Goal: Information Seeking & Learning: Learn about a topic

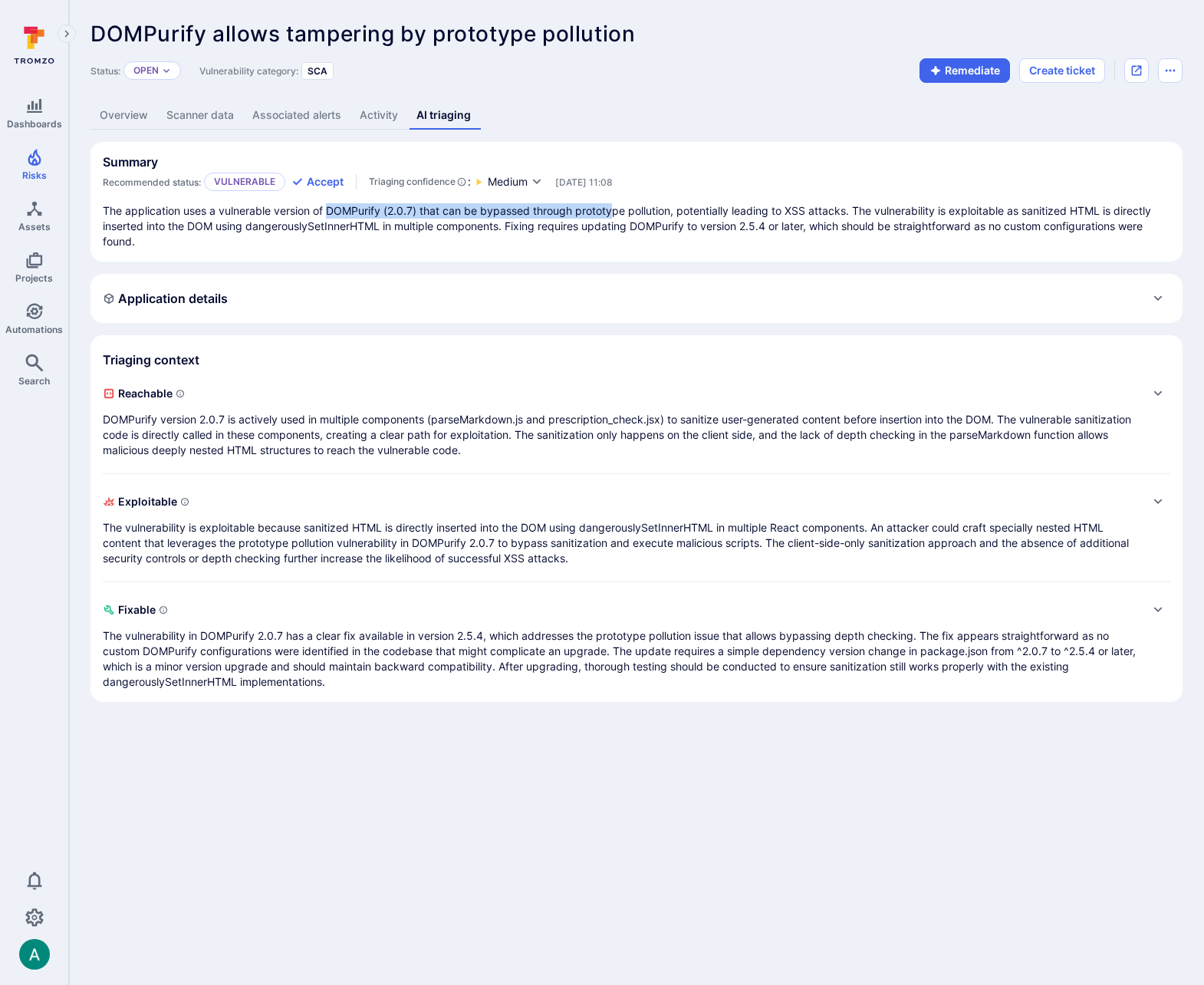
drag, startPoint x: 327, startPoint y: 210, endPoint x: 614, endPoint y: 216, distance: 287.1
click at [614, 216] on p "The application uses a vulnerable version of DOMPurify (2.0.7) that can be bypa…" at bounding box center [637, 226] width 1067 height 46
drag, startPoint x: 285, startPoint y: 289, endPoint x: 279, endPoint y: 295, distance: 8.5
click at [285, 289] on div "Application details" at bounding box center [637, 298] width 1067 height 25
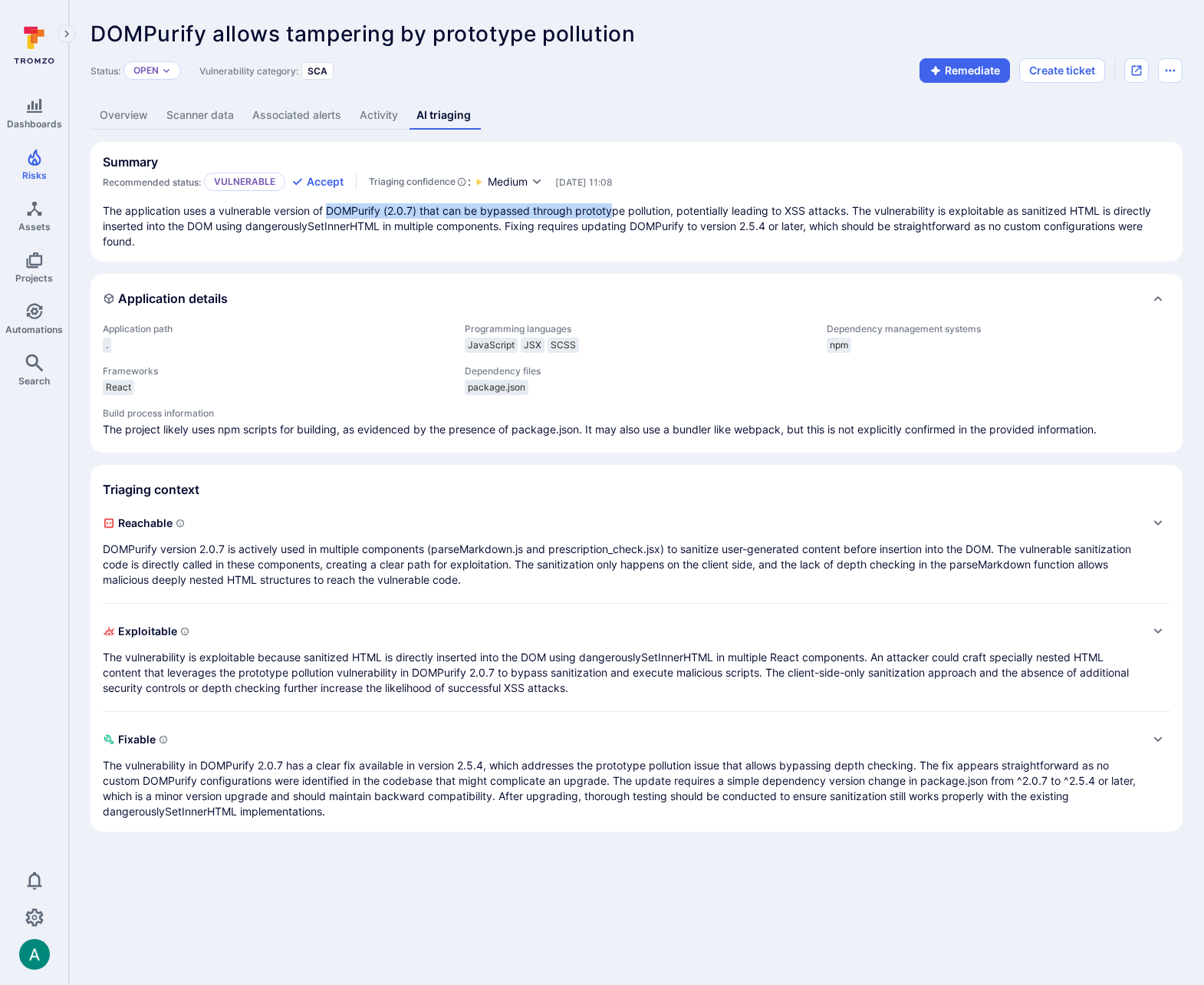
click at [242, 572] on p "DOMPurify version 2.0.7 is actively used in multiple components (parseMarkdown.…" at bounding box center [621, 564] width 1037 height 46
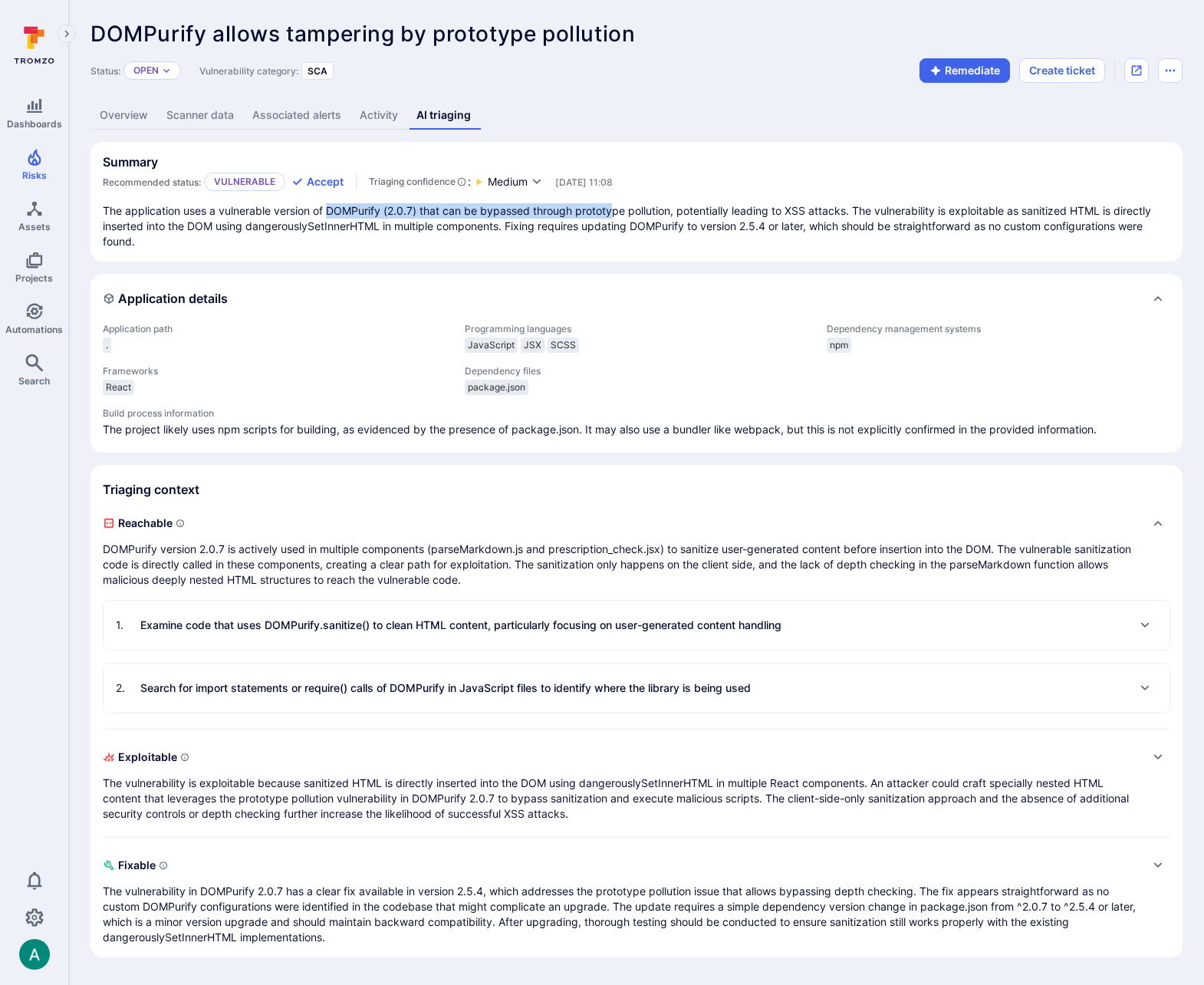
click at [427, 796] on p "The vulnerability is exploitable because sanitized HTML is directly inserted in…" at bounding box center [621, 798] width 1037 height 46
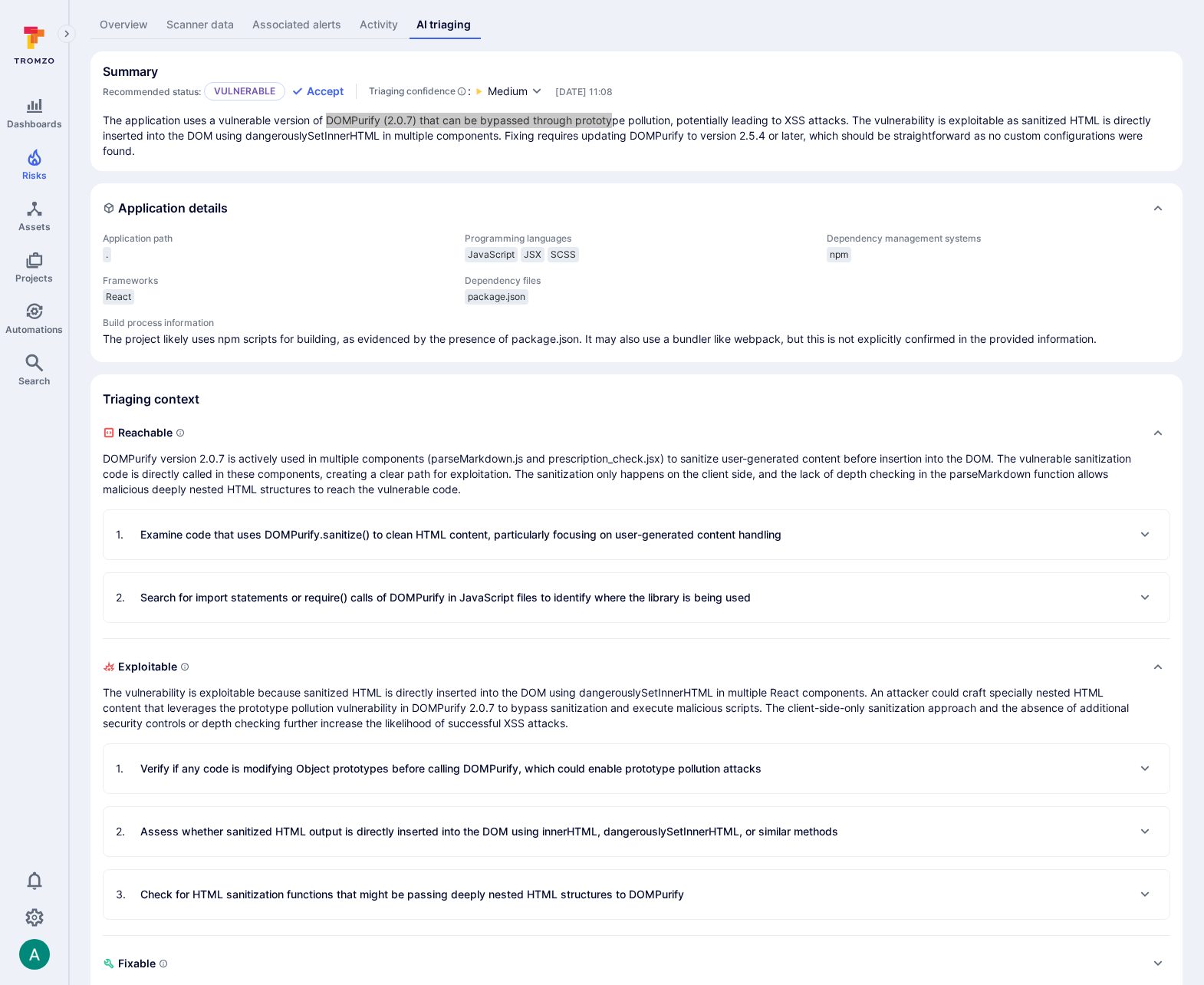
scroll to position [95, 0]
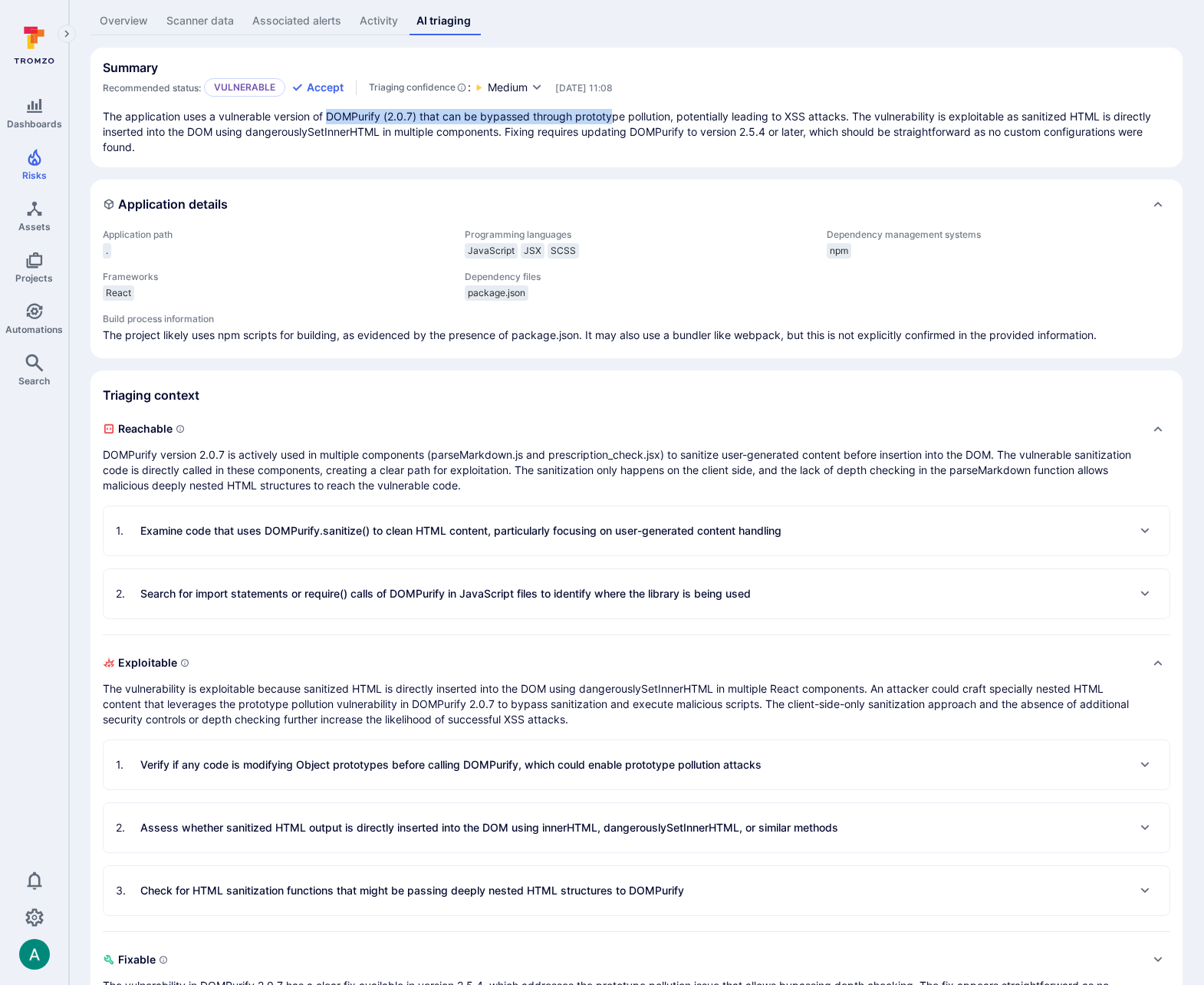
drag, startPoint x: 164, startPoint y: 453, endPoint x: 329, endPoint y: 452, distance: 165.0
click at [328, 452] on p "DOMPurify version 2.0.7 is actively used in multiple components (parseMarkdown.…" at bounding box center [621, 470] width 1037 height 46
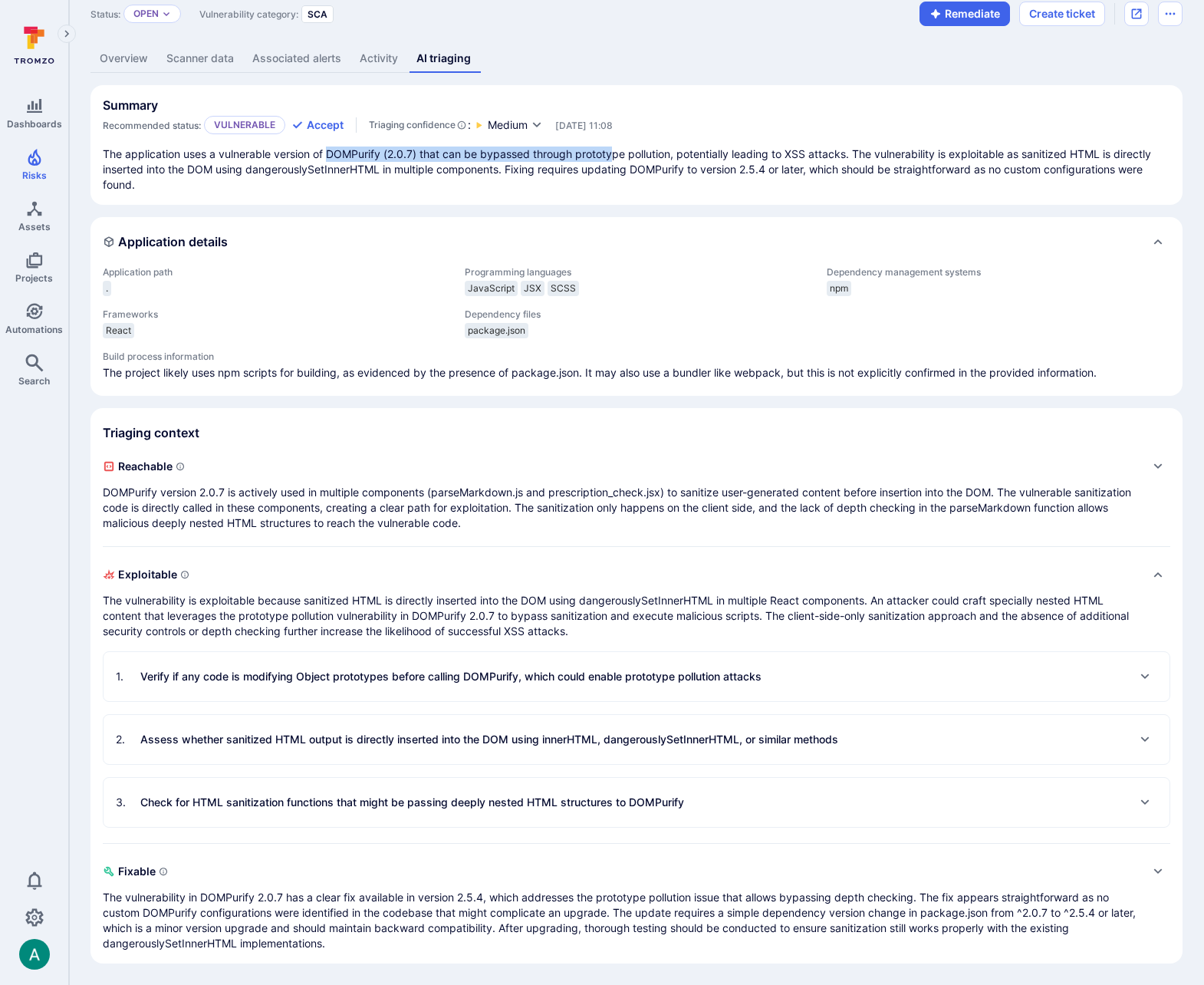
scroll to position [57, 0]
drag, startPoint x: 335, startPoint y: 452, endPoint x: 377, endPoint y: 452, distance: 42.0
click at [377, 452] on section "Triaging context Reachable DOMPurify version 2.0.7 is actively used in multiple…" at bounding box center [637, 685] width 1091 height 555
click at [382, 489] on p "DOMPurify version 2.0.7 is actively used in multiple components (parseMarkdown.…" at bounding box center [621, 507] width 1037 height 46
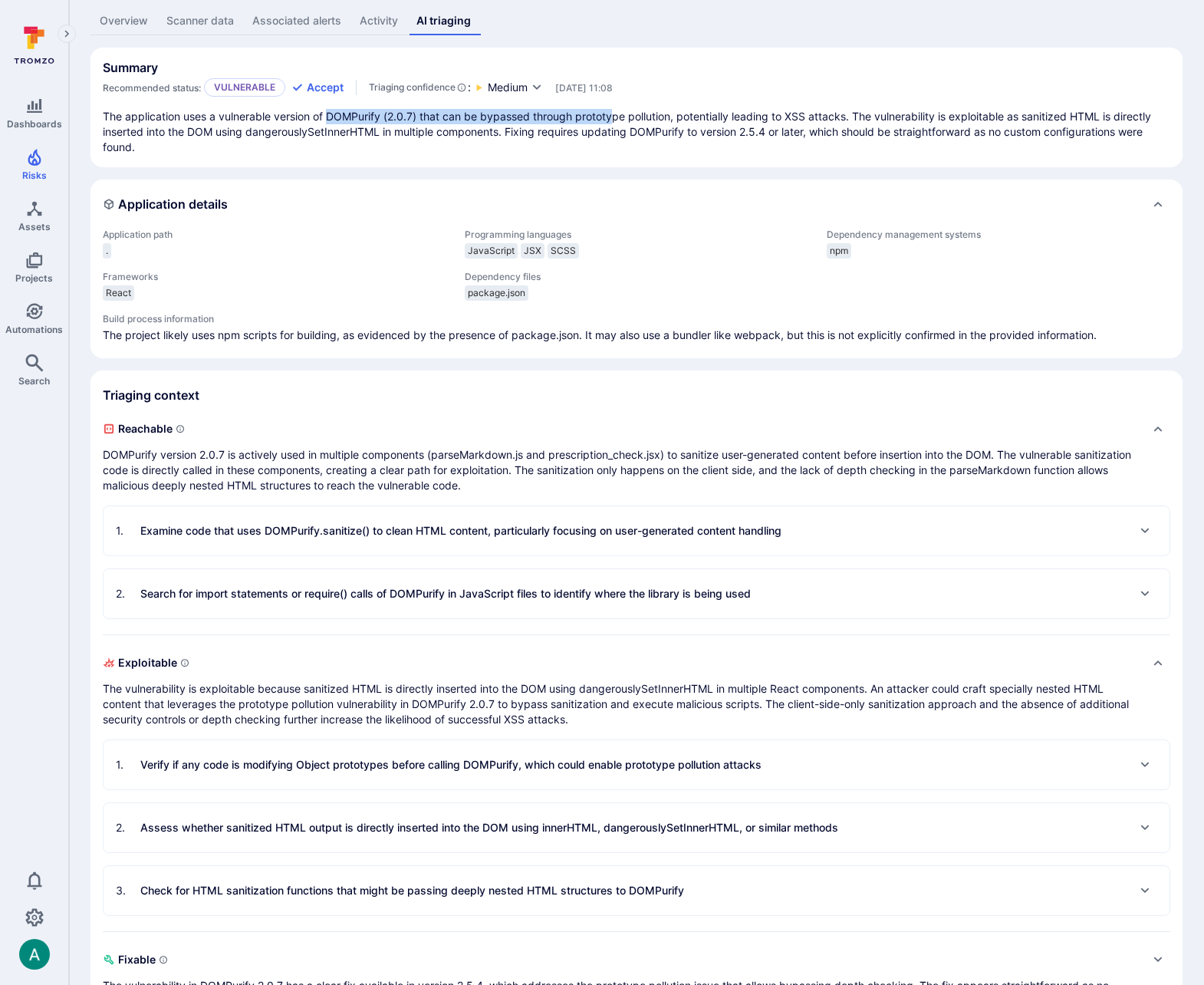
click at [512, 536] on p "Examine code that uses DOMPurify.sanitize() to clean HTML content, particularly…" at bounding box center [461, 531] width 641 height 15
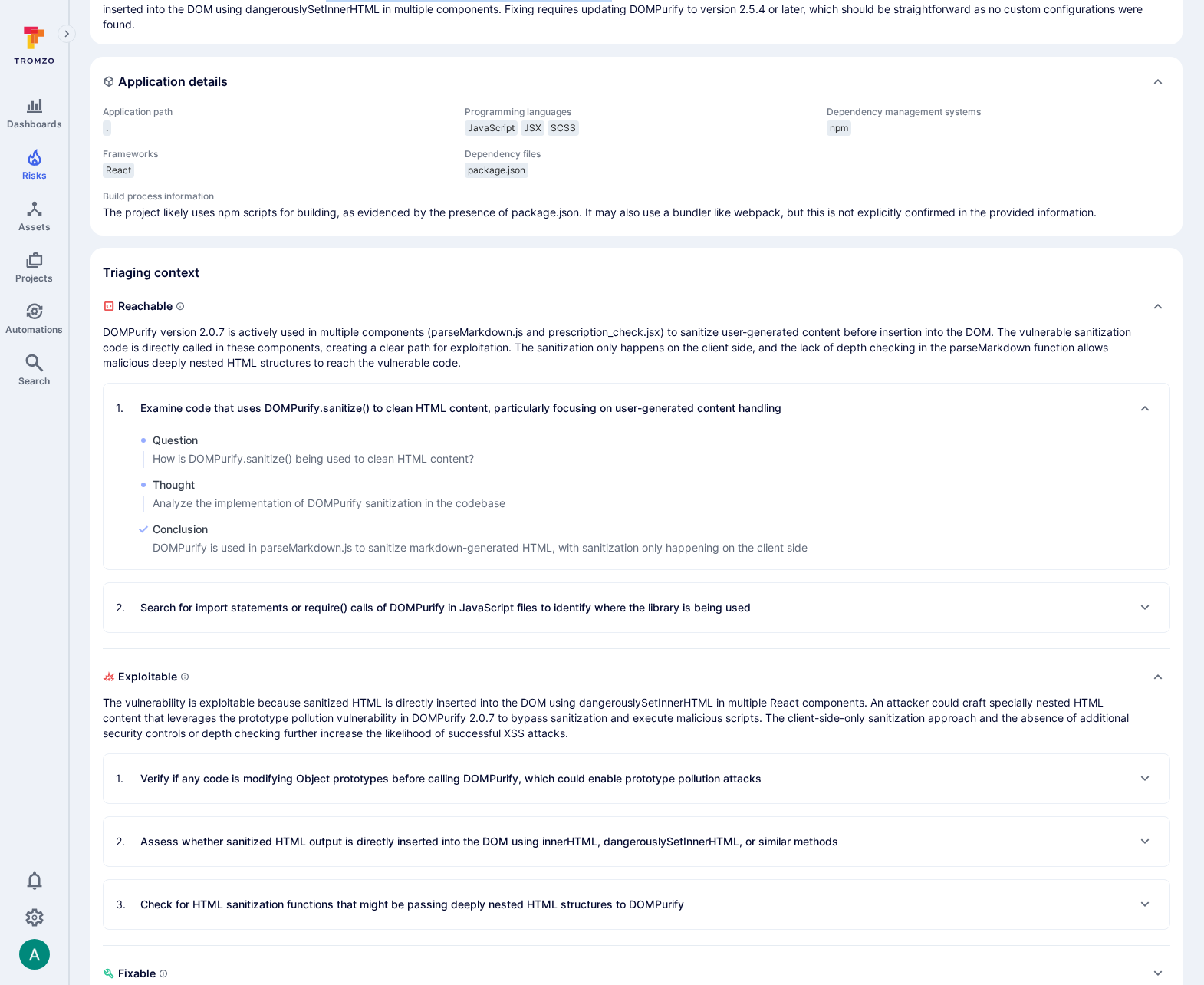
scroll to position [231, 0]
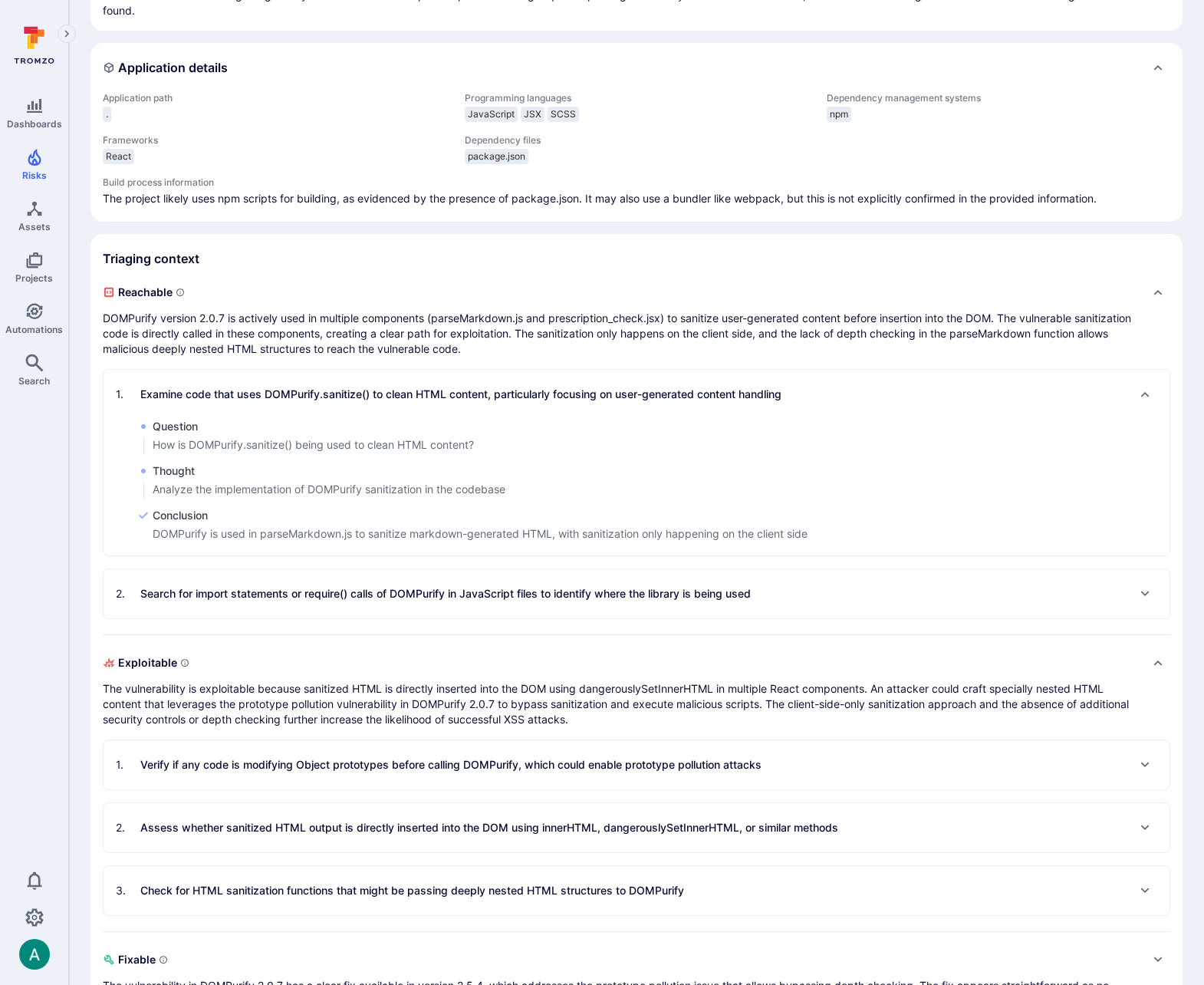
drag, startPoint x: 417, startPoint y: 601, endPoint x: 405, endPoint y: 597, distance: 12.6
click at [416, 601] on p "Search for import statements or require() calls of DOMPurify in JavaScript file…" at bounding box center [445, 593] width 610 height 15
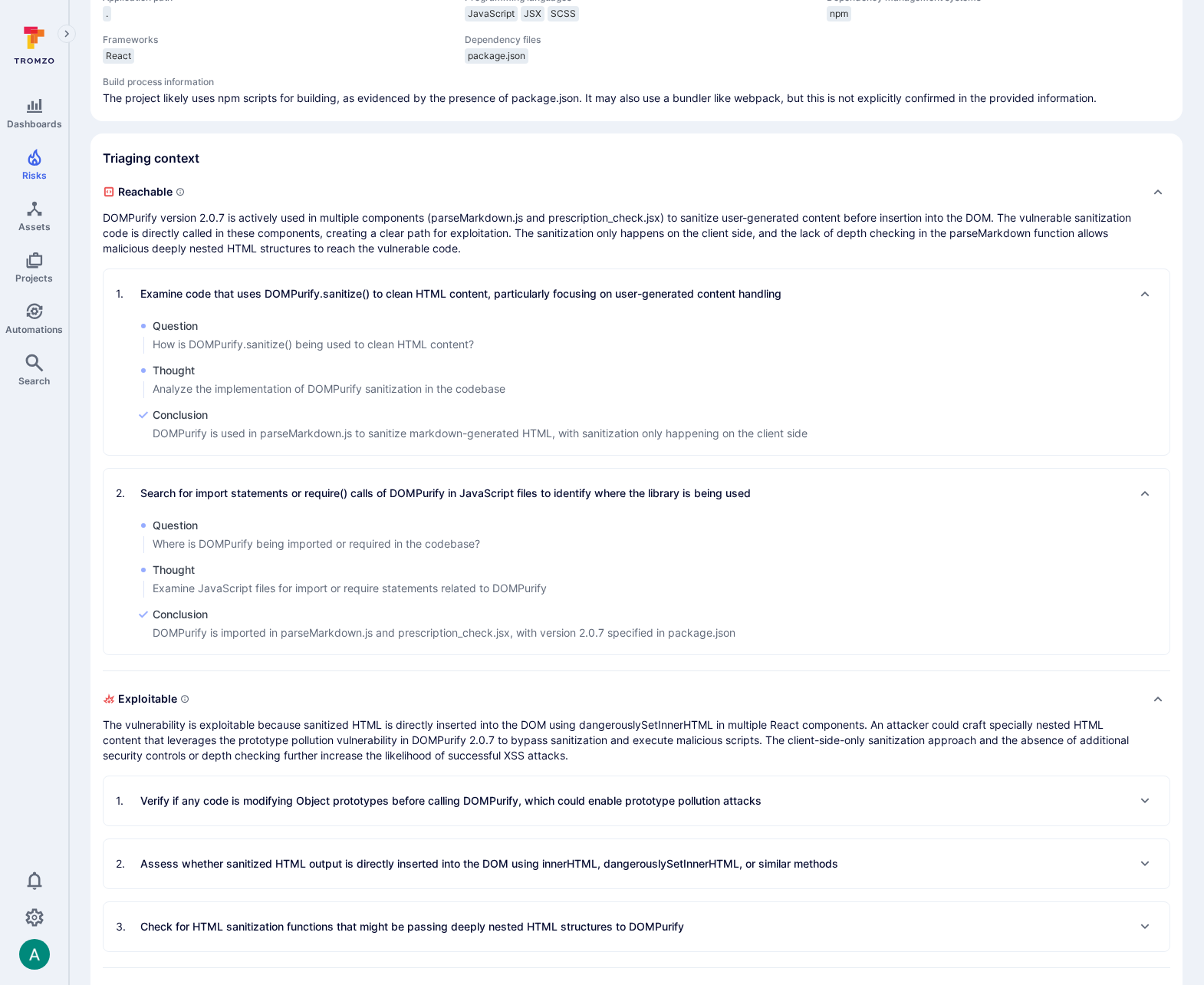
scroll to position [455, 0]
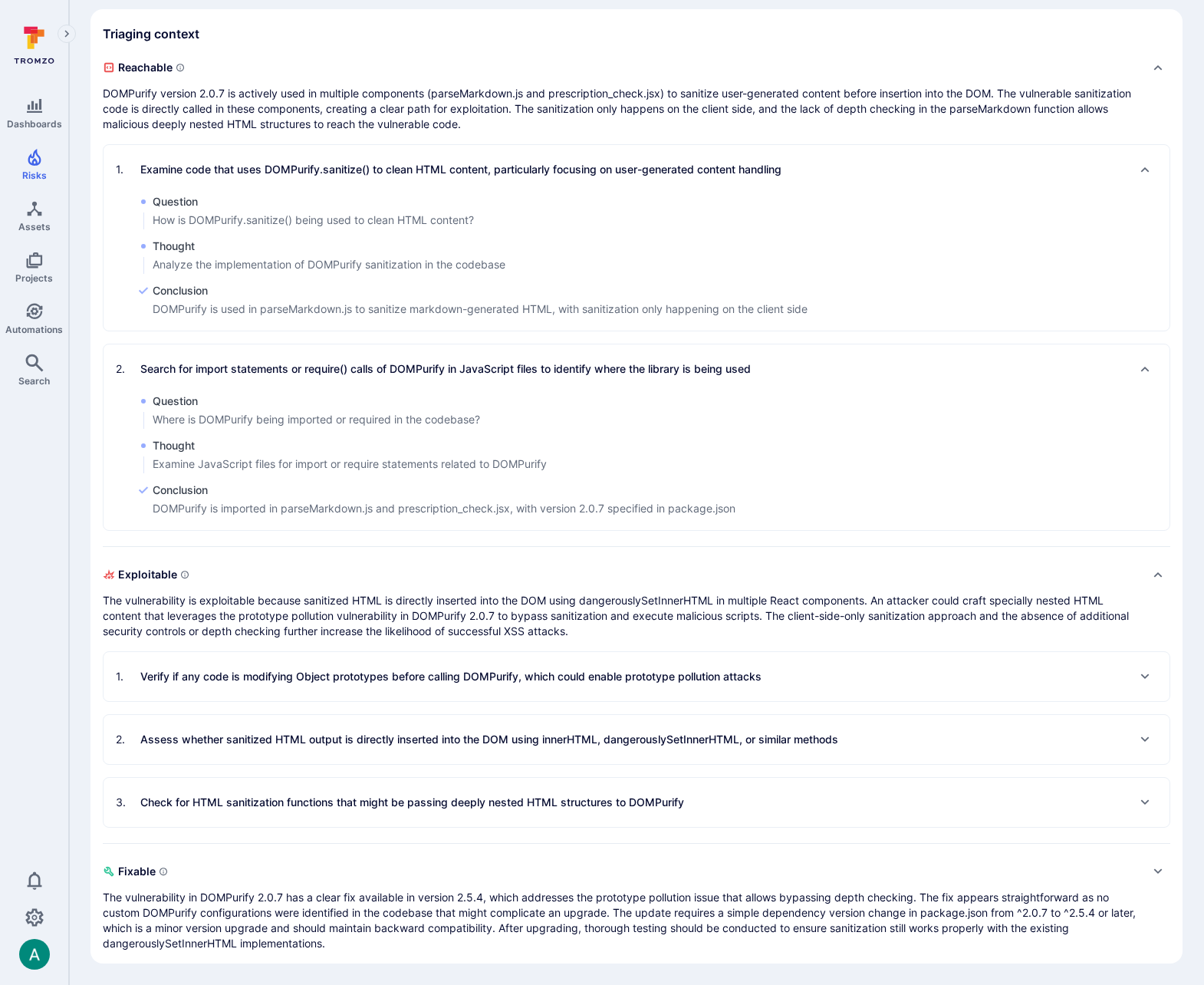
click at [430, 685] on div "1 . Verify if any code is modifying Object prototypes before calling DOMPurify,…" at bounding box center [438, 677] width 646 height 25
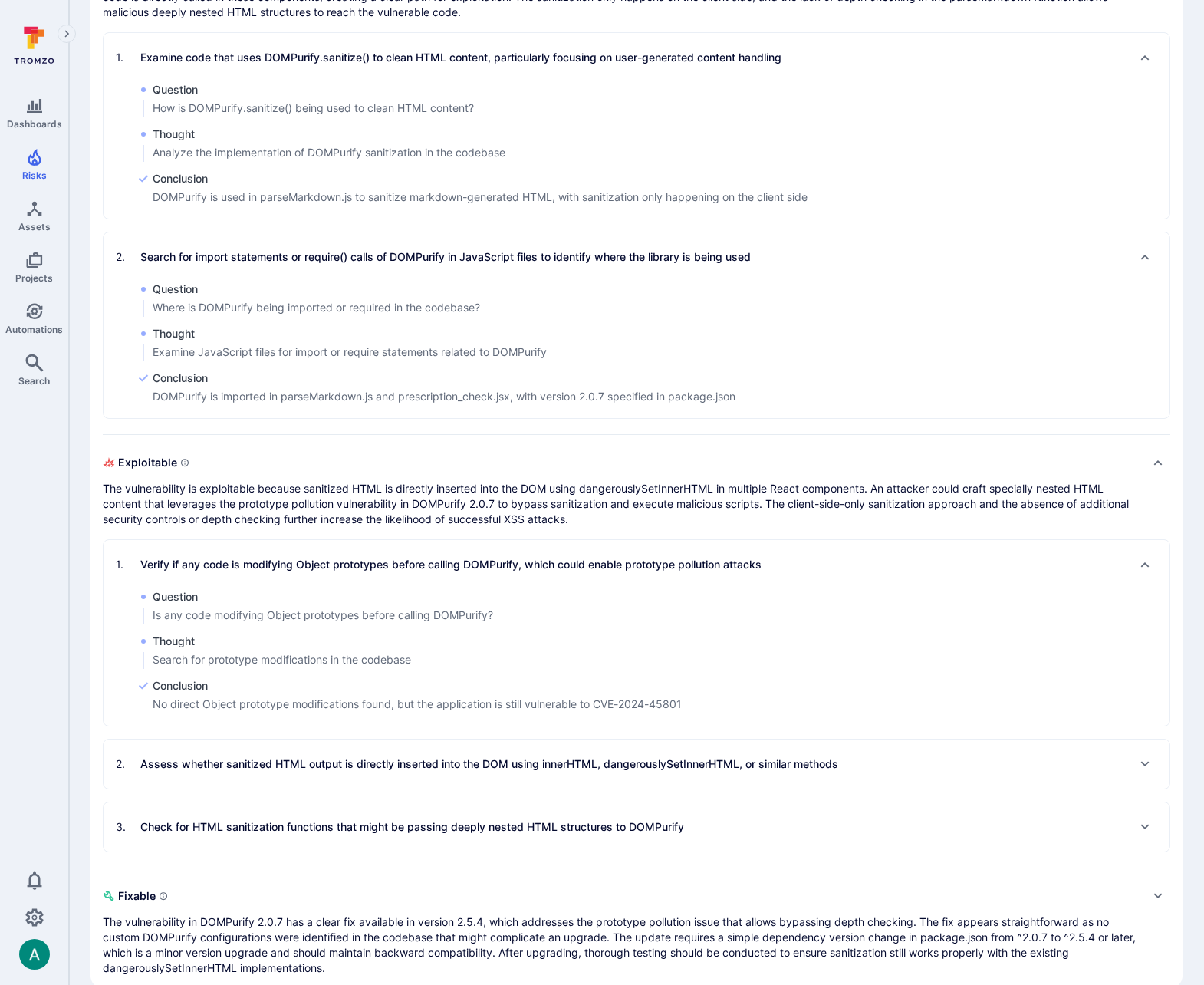
scroll to position [592, 0]
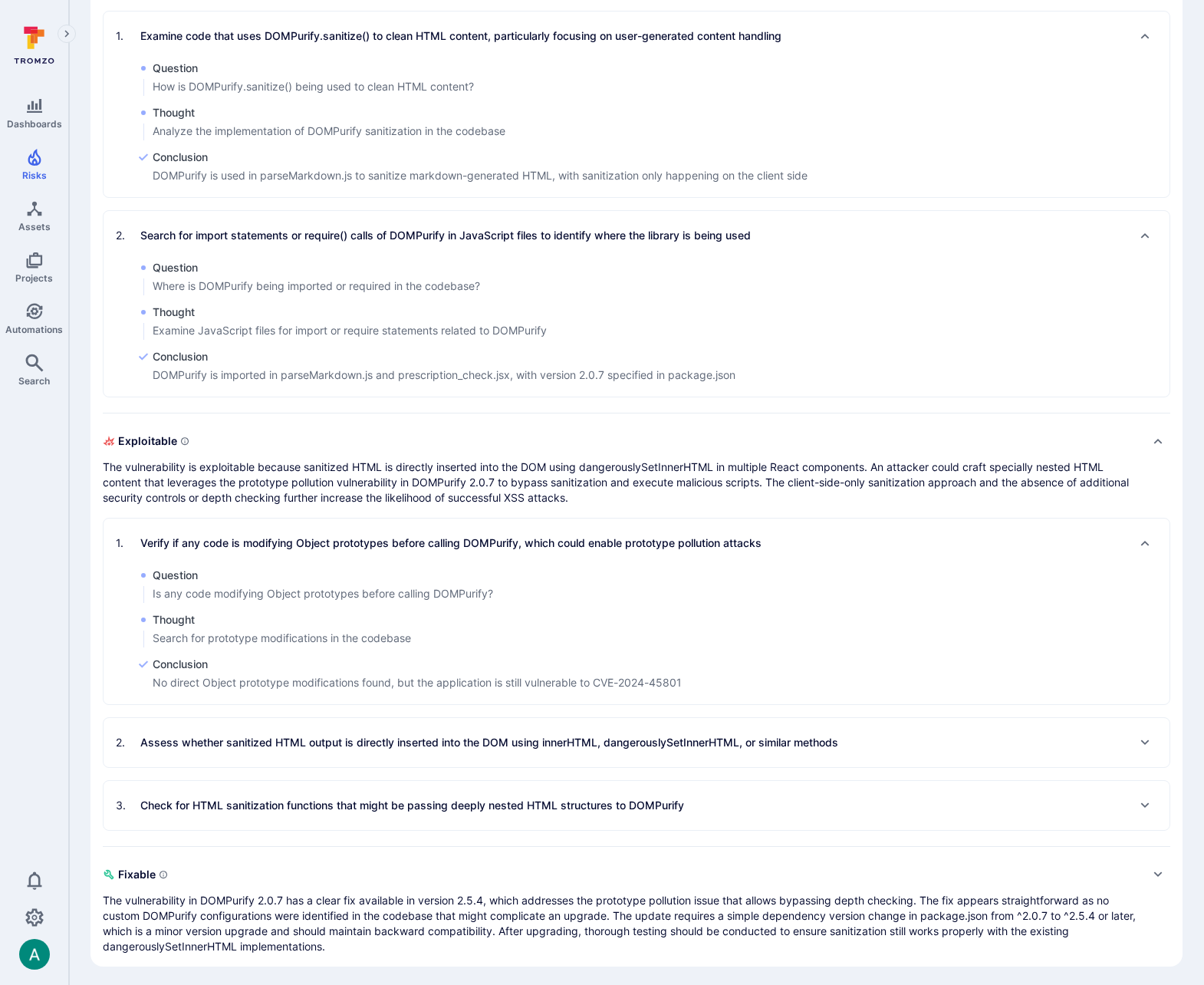
click at [515, 737] on p "Assess whether sanitized HTML output is directly inserted into the DOM using in…" at bounding box center [489, 743] width 698 height 15
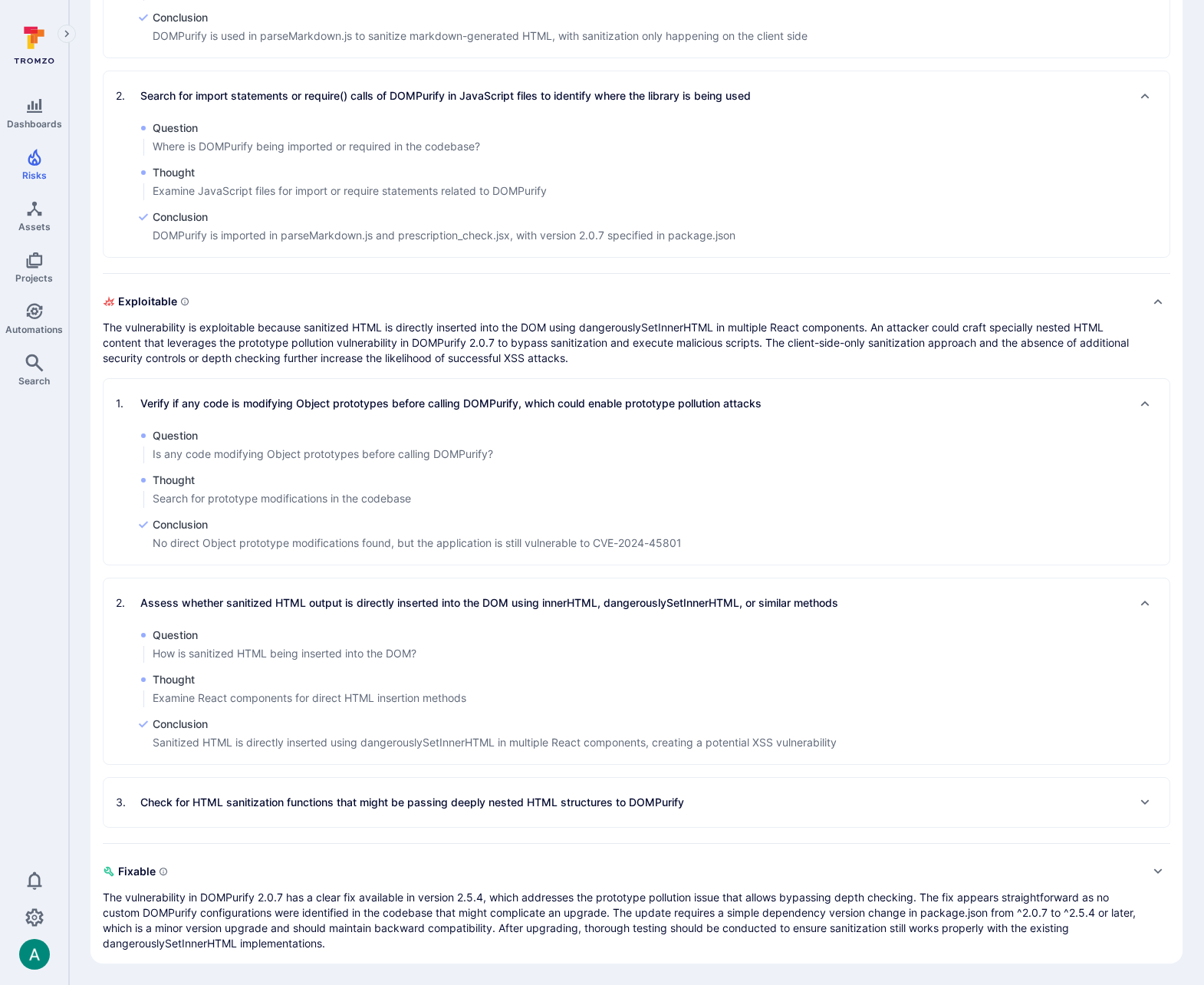
click at [494, 800] on p "Check for HTML sanitization functions that might be passing deeply nested HTML …" at bounding box center [411, 802] width 544 height 15
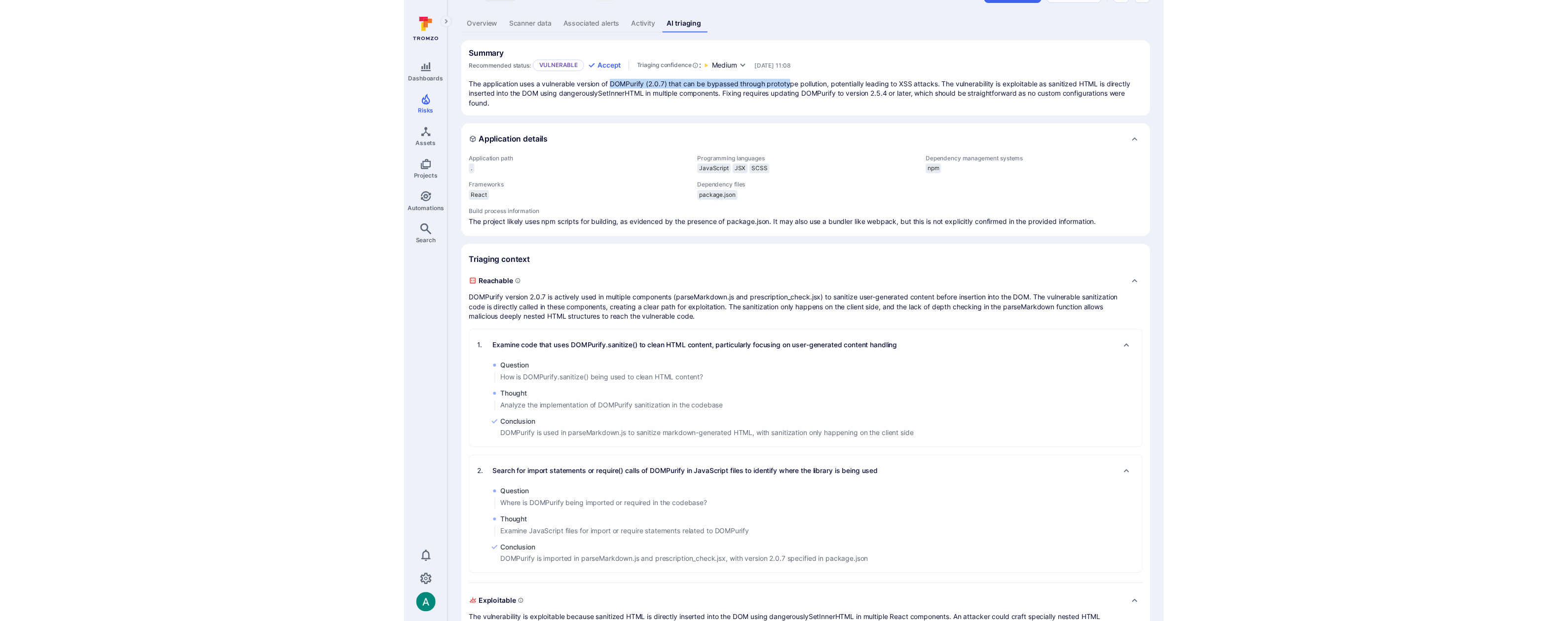
scroll to position [0, 0]
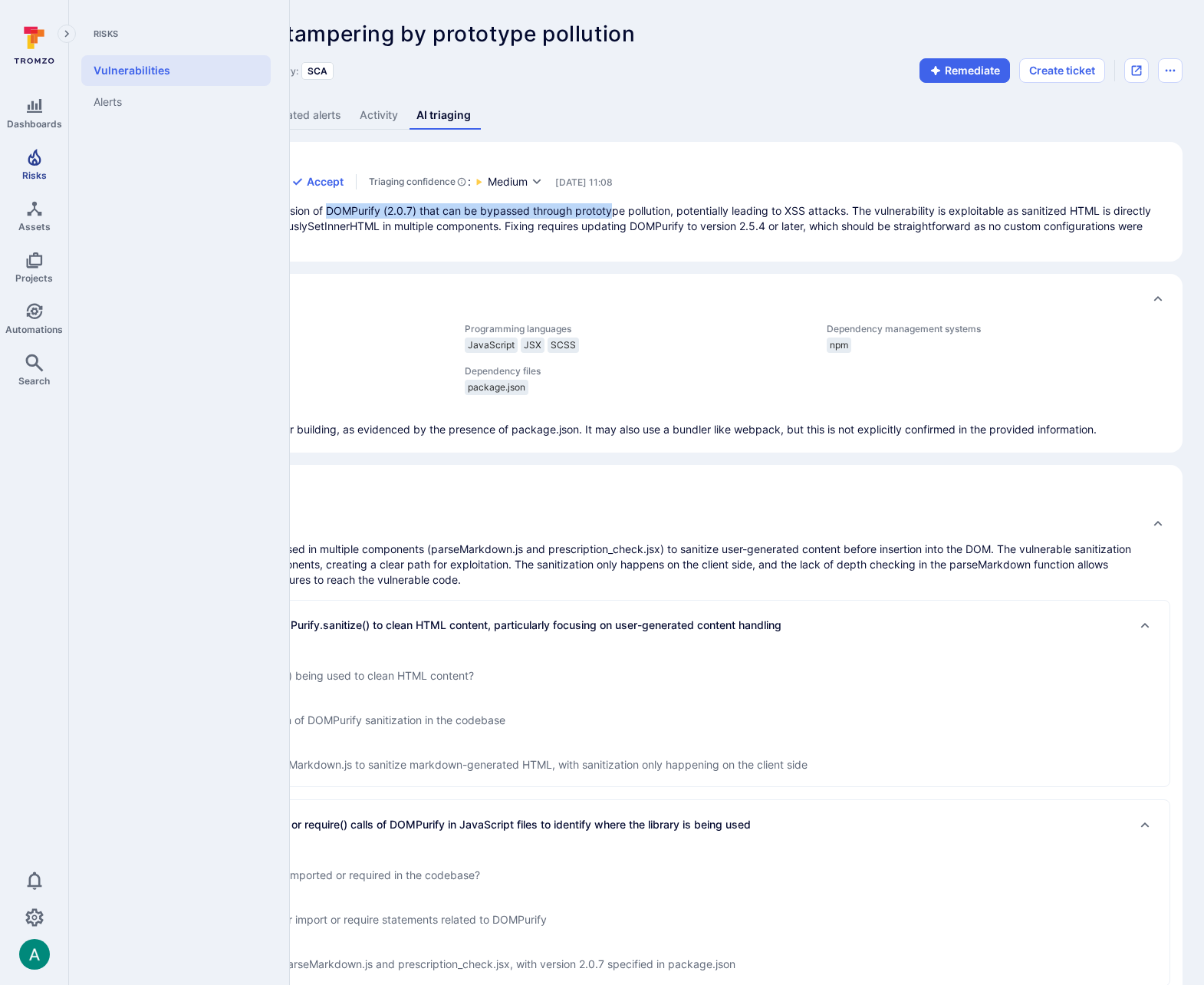
click at [26, 167] on link "Risks" at bounding box center [34, 165] width 68 height 45
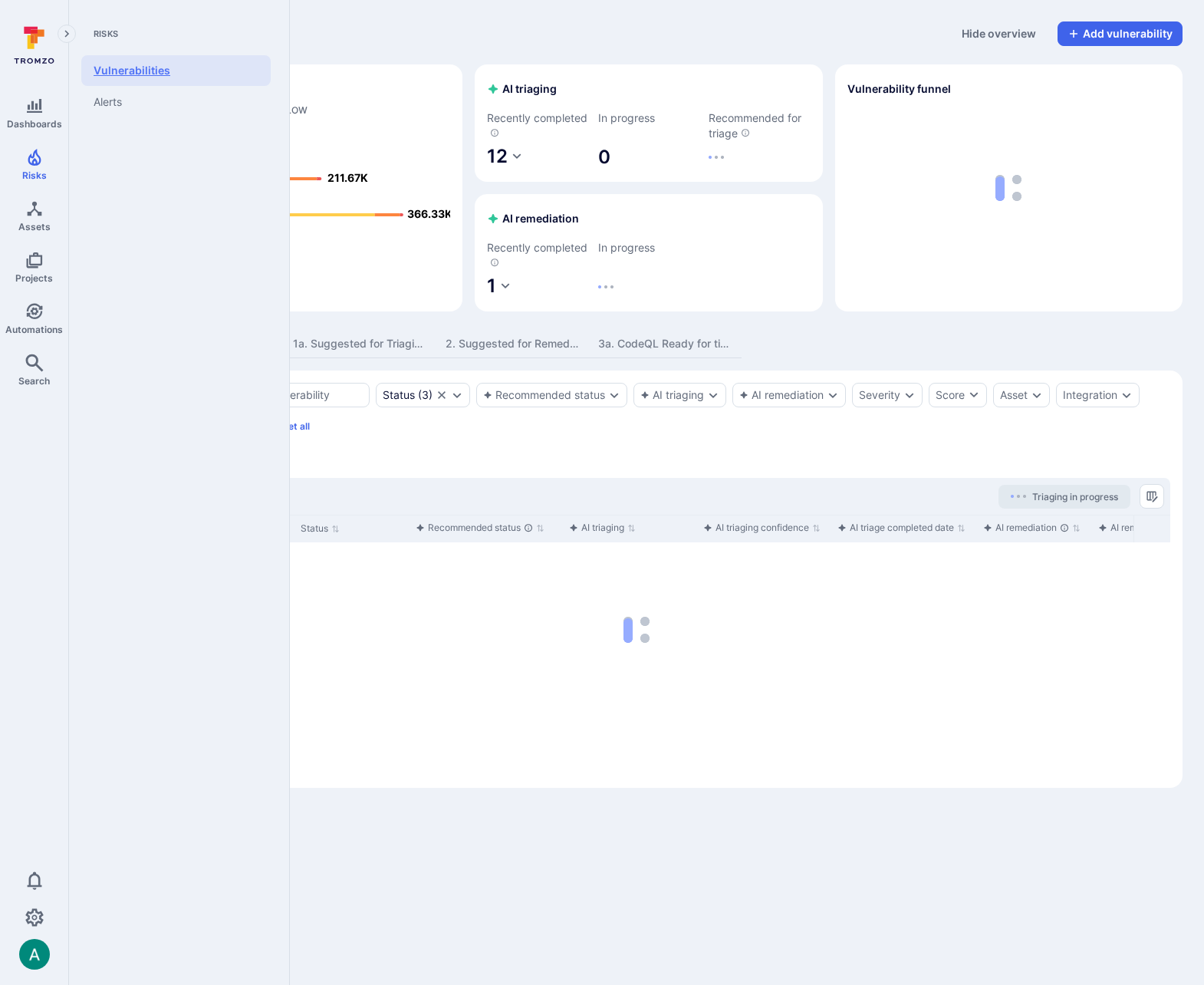
click at [148, 66] on link "Vulnerabilities" at bounding box center [176, 70] width 189 height 30
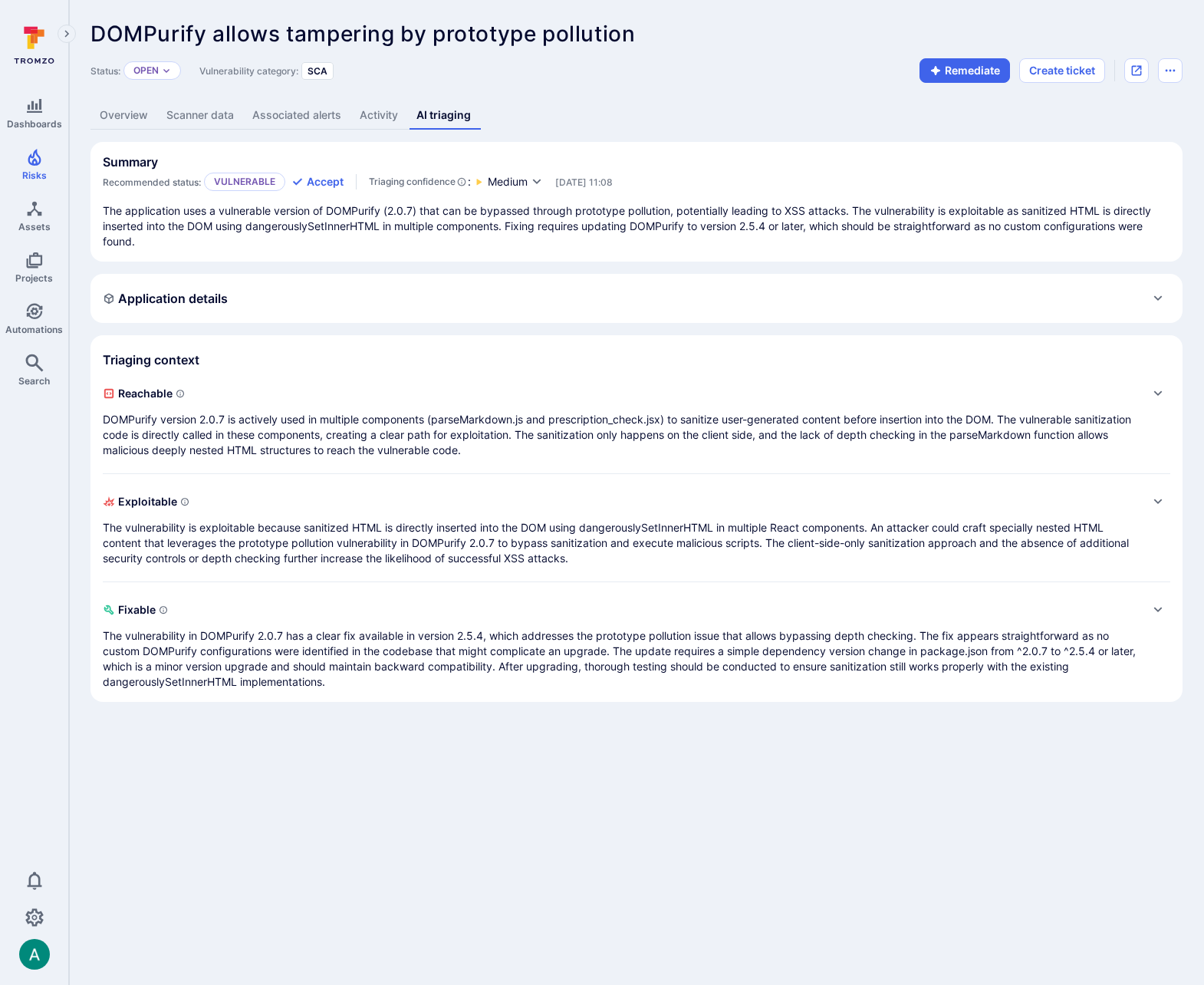
click at [555, 225] on p "The application uses a vulnerable version of DOMPurify (2.0.7) that can be bypa…" at bounding box center [637, 226] width 1067 height 46
click at [527, 180] on span "Medium" at bounding box center [508, 182] width 40 height 15
click at [527, 180] on div at bounding box center [602, 492] width 1204 height 985
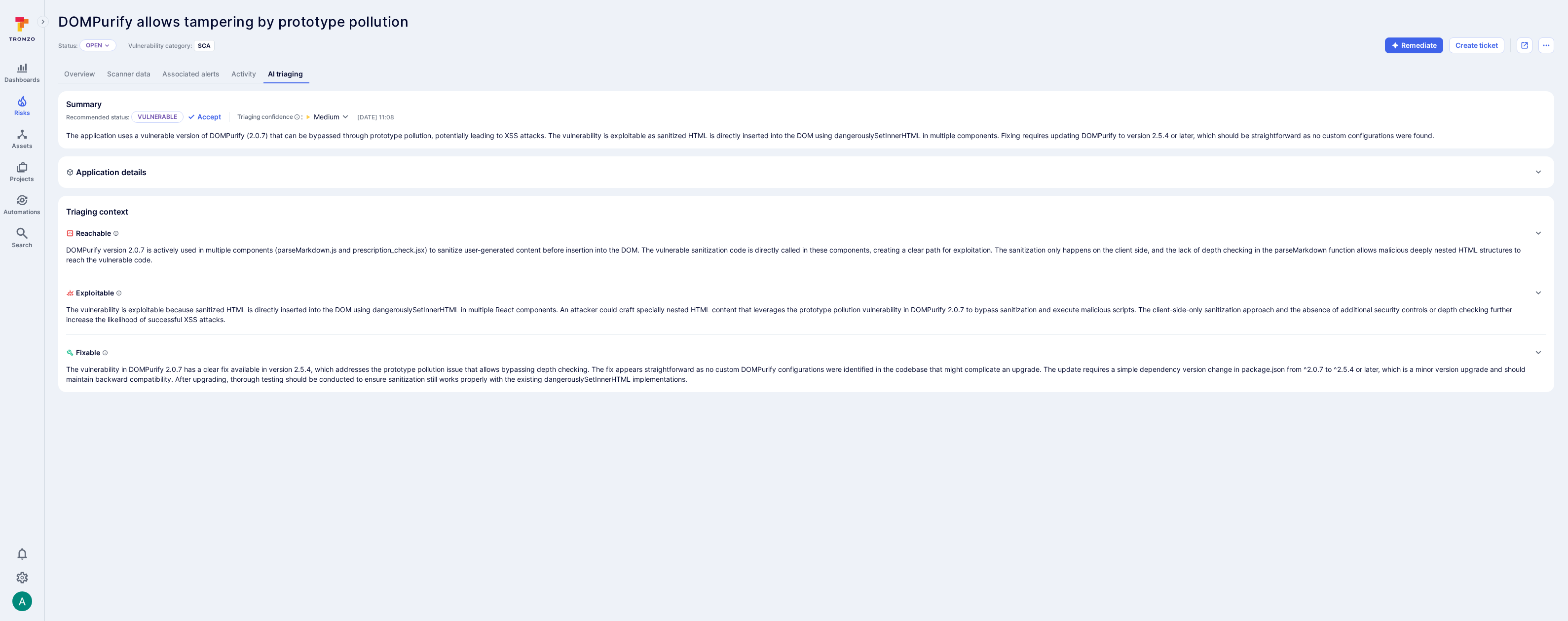
click at [836, 48] on div "Status: Open Vulnerability category: SCA Remediate Create ticket" at bounding box center [807, 46] width 1496 height 16
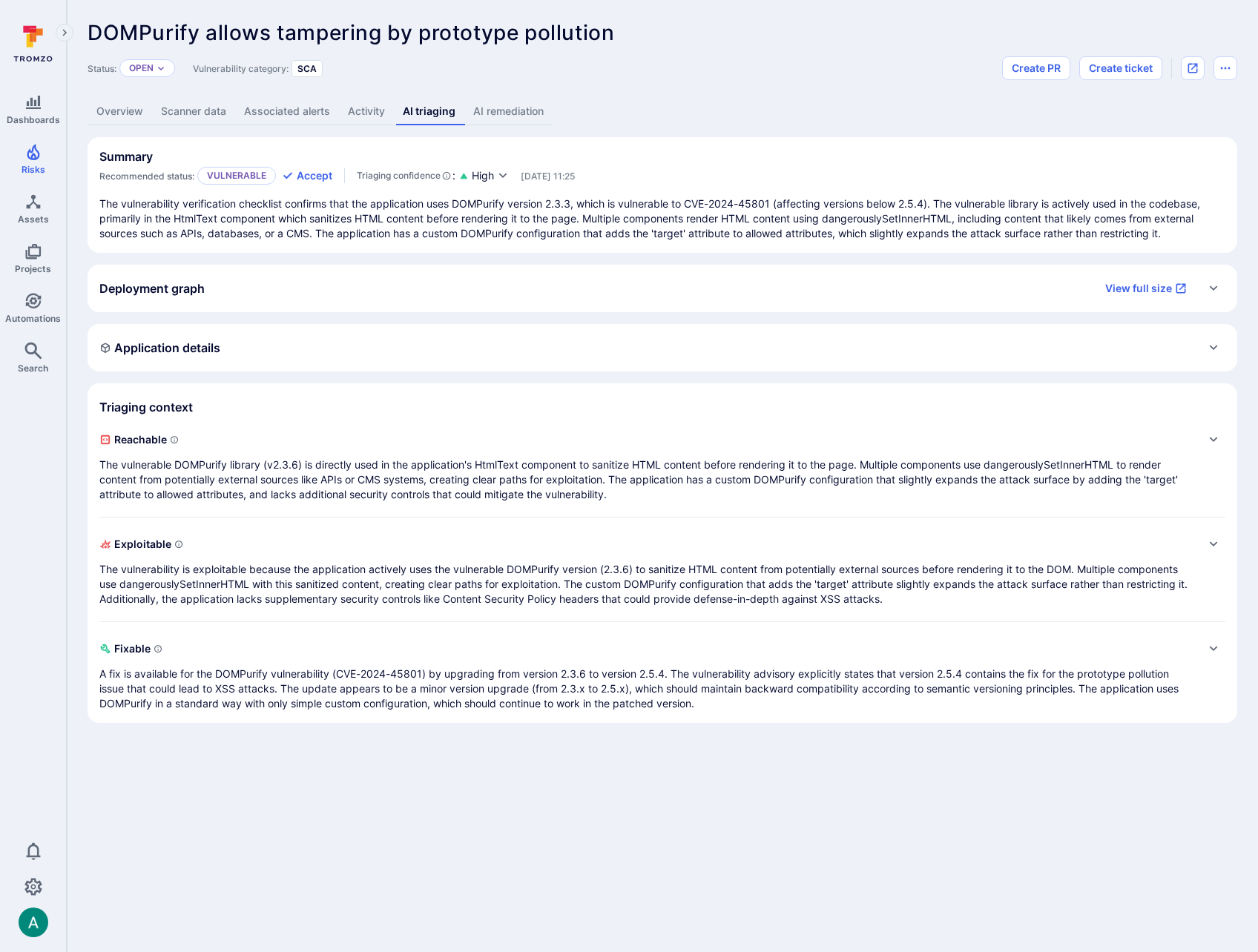
click at [277, 479] on p "The vulnerable DOMPurify library (v2.3.6) is directly used in the application's…" at bounding box center [648, 479] width 1096 height 45
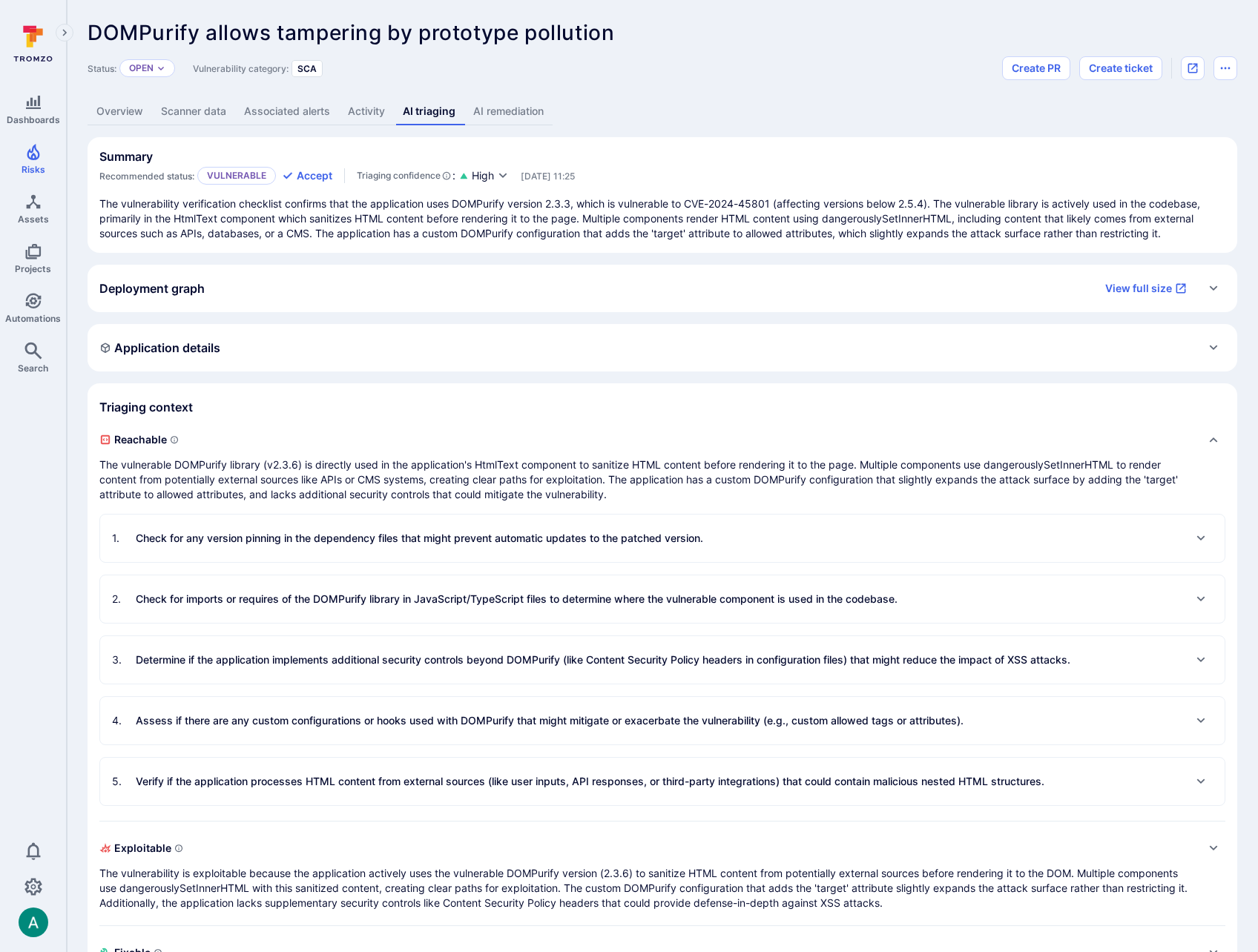
scroll to position [96, 0]
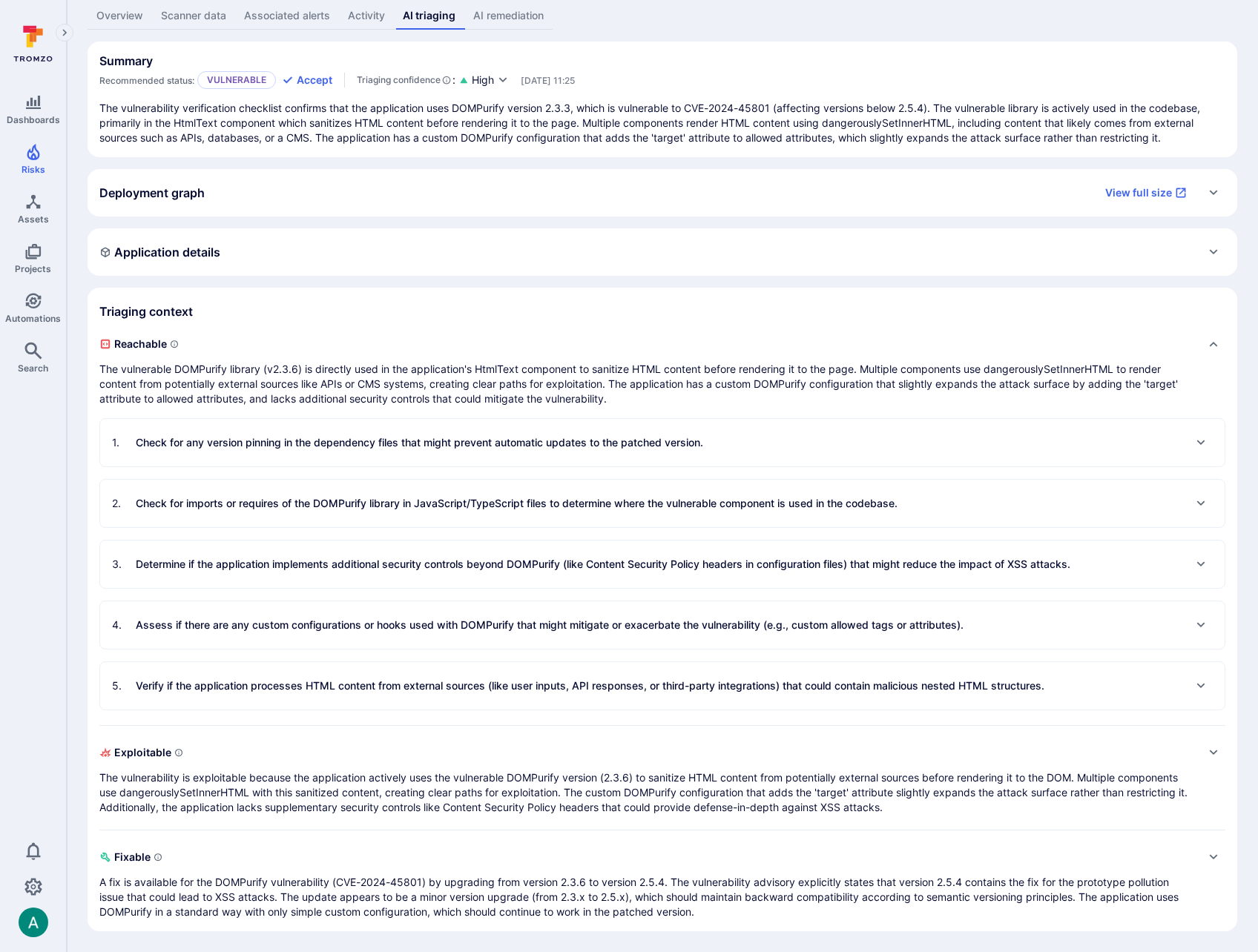
click at [167, 776] on p "The vulnerability is exploitable because the application actively uses the vuln…" at bounding box center [648, 792] width 1096 height 45
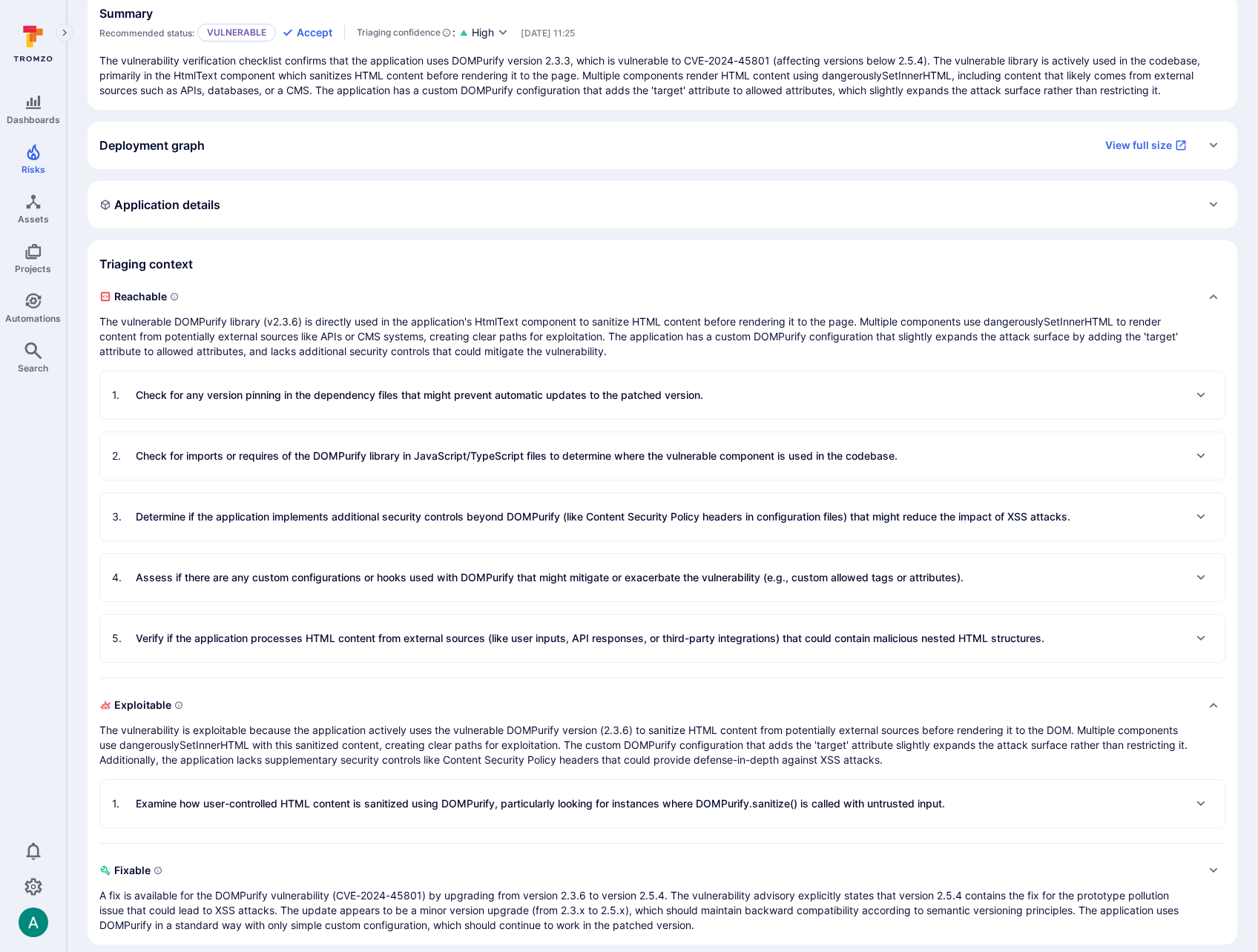
scroll to position [156, 0]
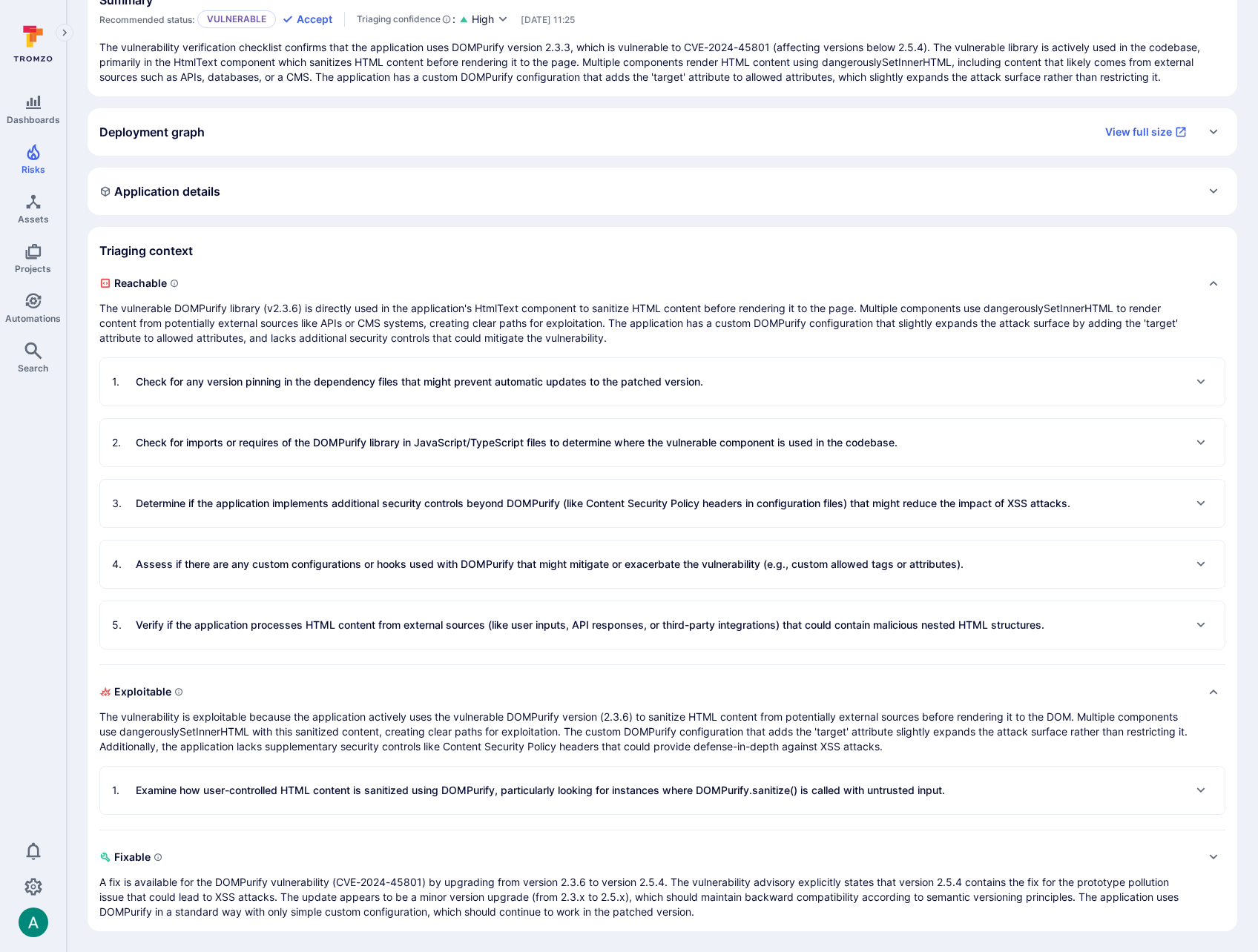
click at [361, 378] on p "Check for any version pinning in the dependency files that might prevent automa…" at bounding box center [419, 381] width 567 height 15
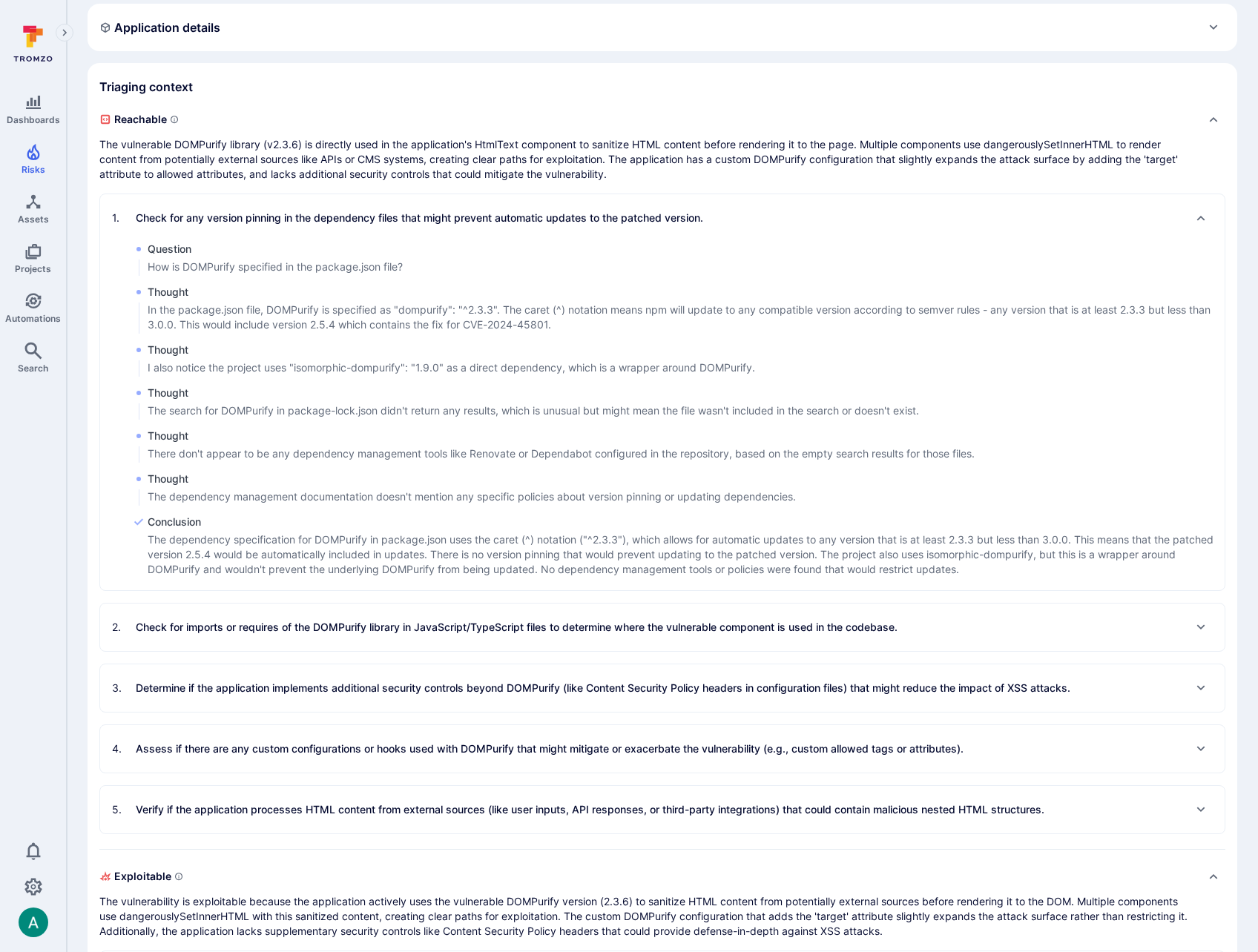
scroll to position [322, 0]
click at [325, 622] on p "Check for imports or requires of the DOMPurify library in JavaScript/TypeScript…" at bounding box center [516, 626] width 761 height 15
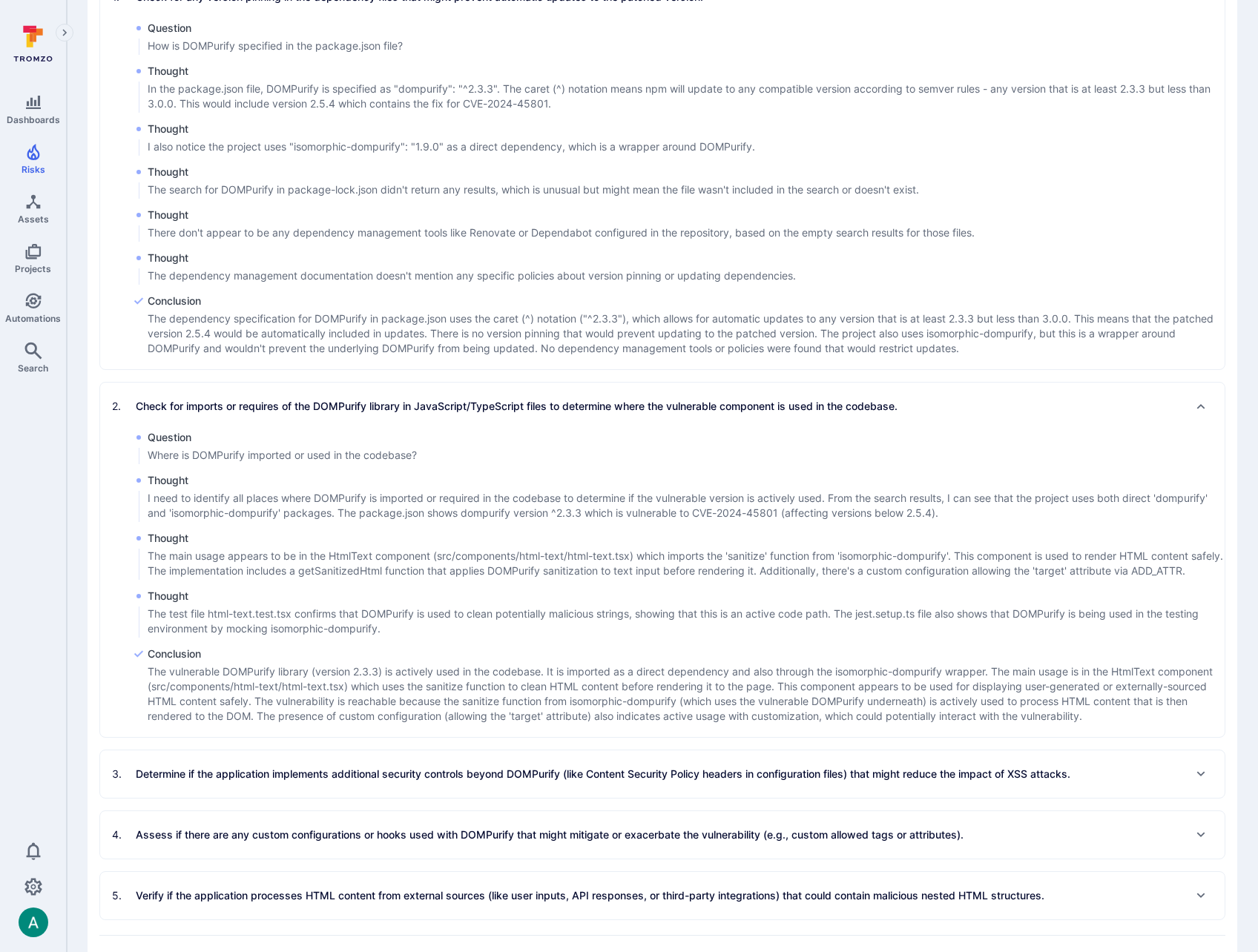
scroll to position [593, 0]
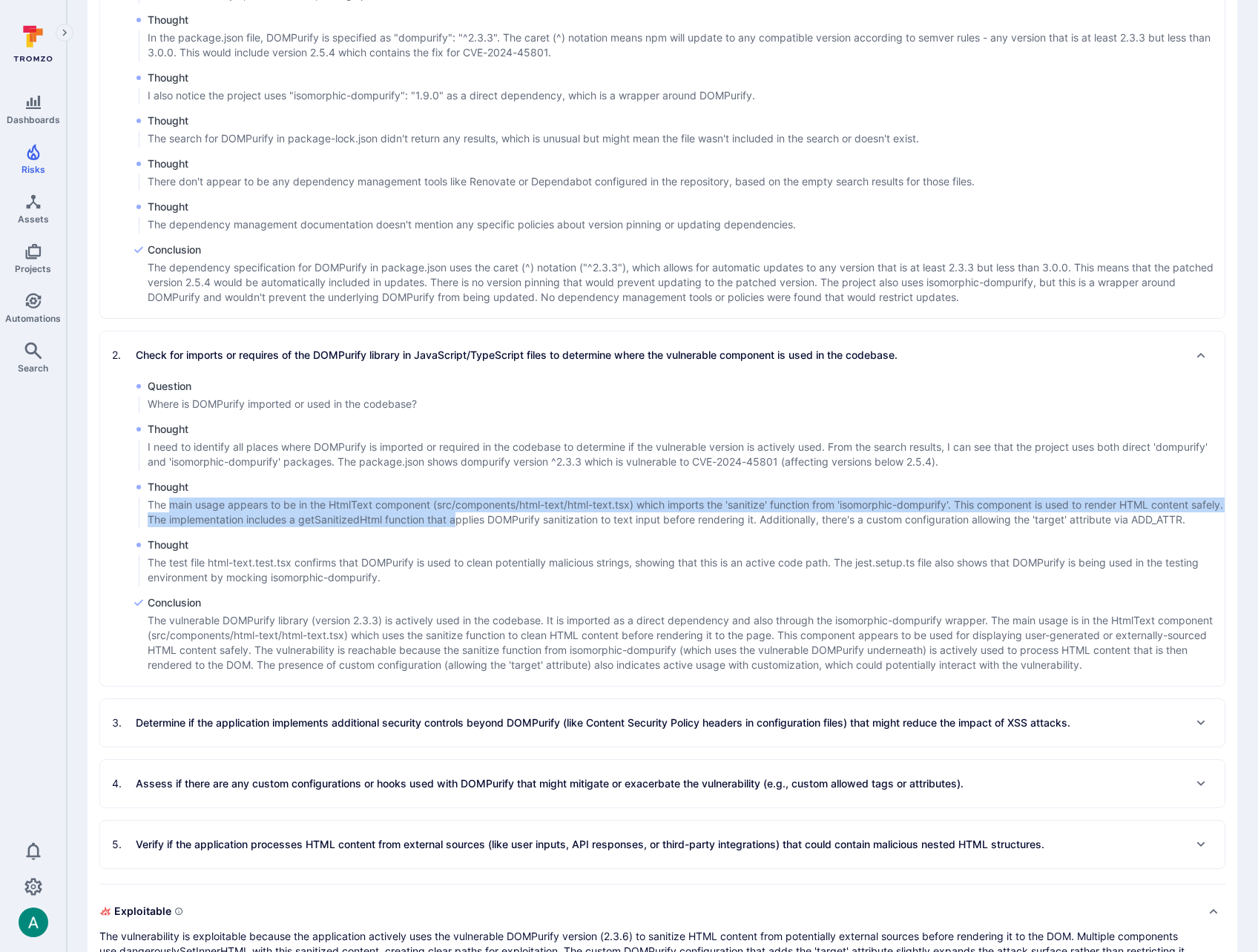
drag, startPoint x: 173, startPoint y: 509, endPoint x: 491, endPoint y: 515, distance: 318.1
click at [491, 515] on p "The main usage appears to be in the HtmlText component (src/components/html-tex…" at bounding box center [685, 512] width 1077 height 29
click at [754, 727] on div "3 . Determine if the application implements additional security controls beyond…" at bounding box center [590, 722] width 958 height 24
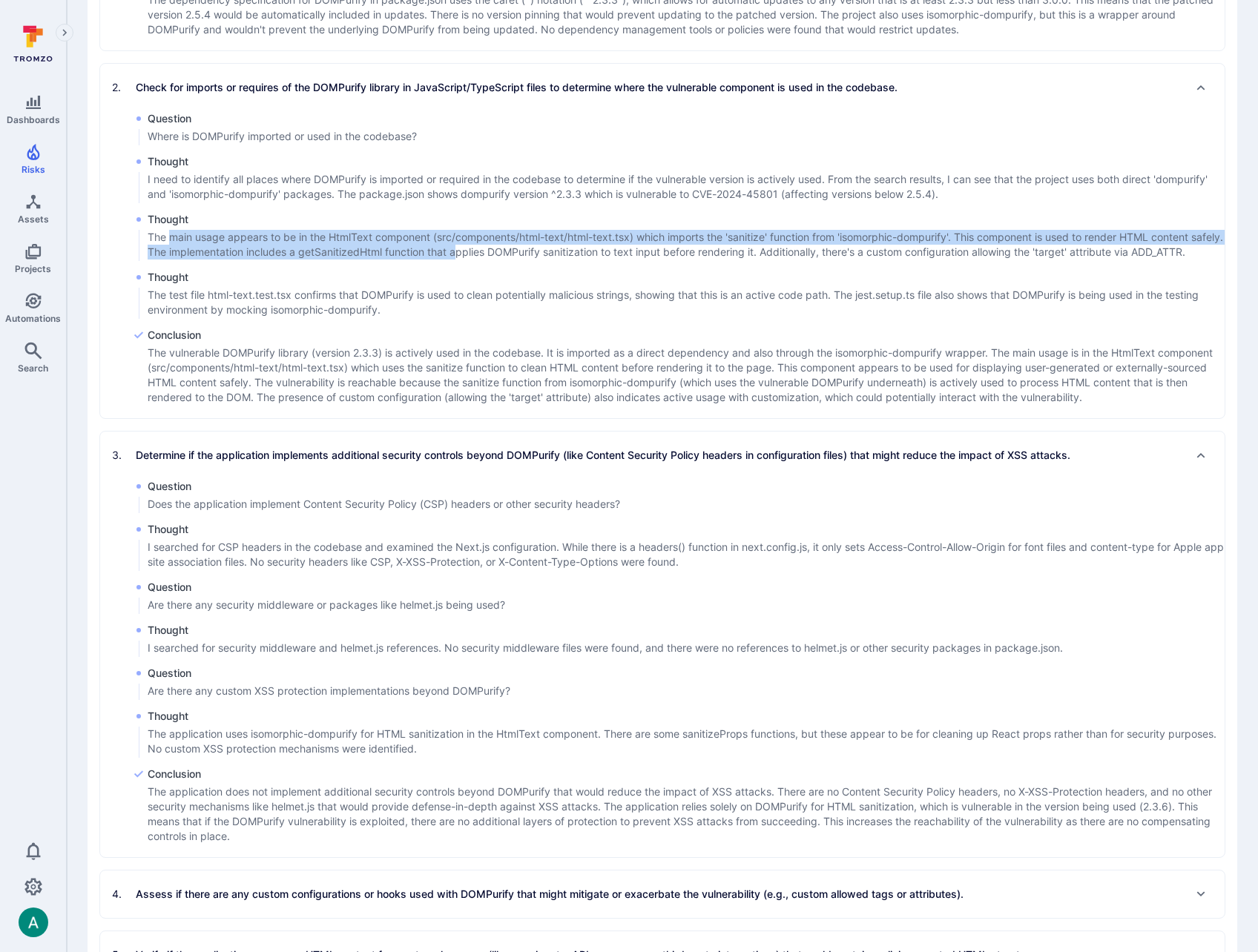
scroll to position [861, 0]
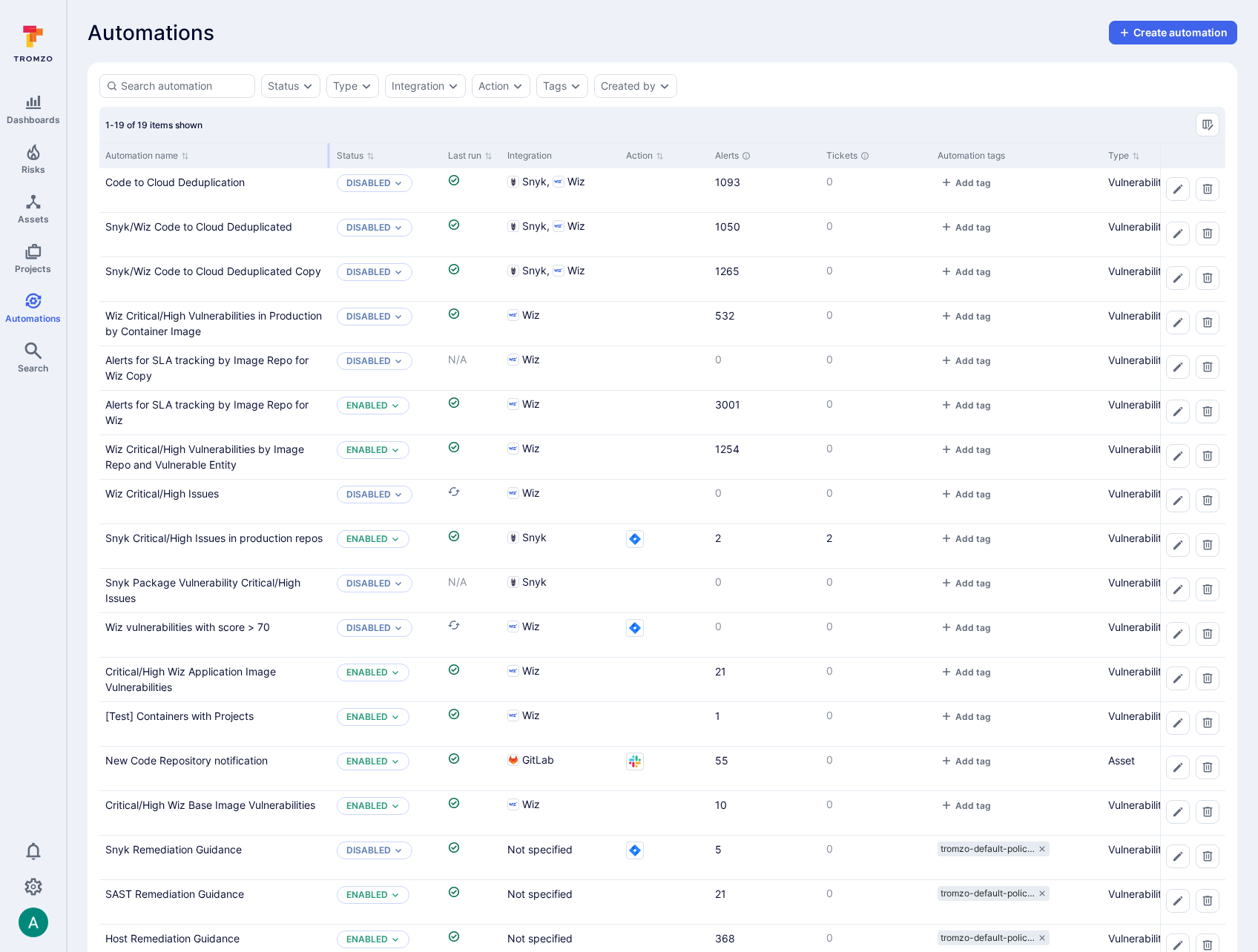
drag, startPoint x: 245, startPoint y: 151, endPoint x: 328, endPoint y: 148, distance: 83.1
click at [328, 148] on div at bounding box center [328, 155] width 2 height 26
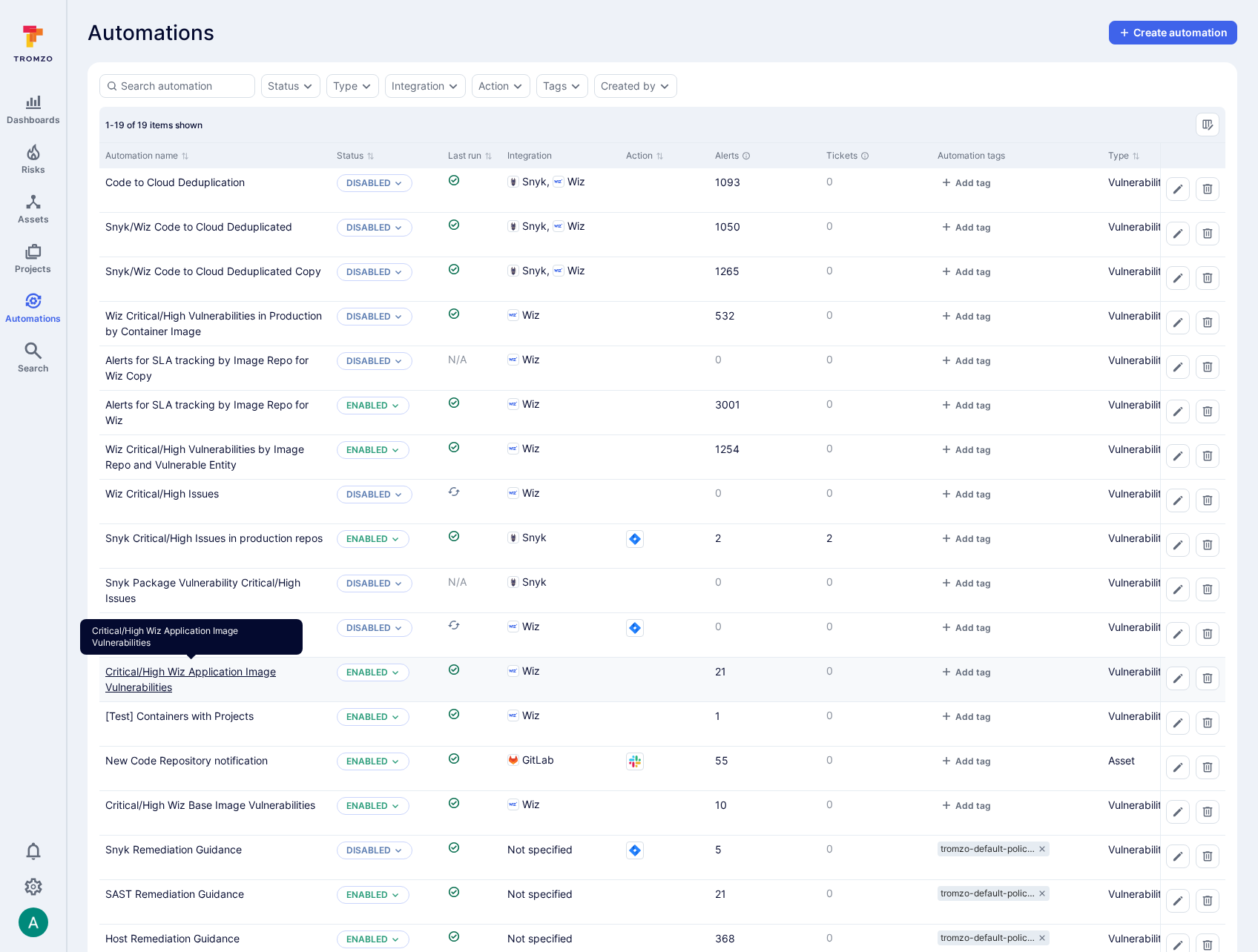
click at [259, 677] on link "Critical/High Wiz Application Image Vulnerabilities" at bounding box center [190, 679] width 170 height 28
